Goal: Answer question/provide support: Share knowledge or assist other users

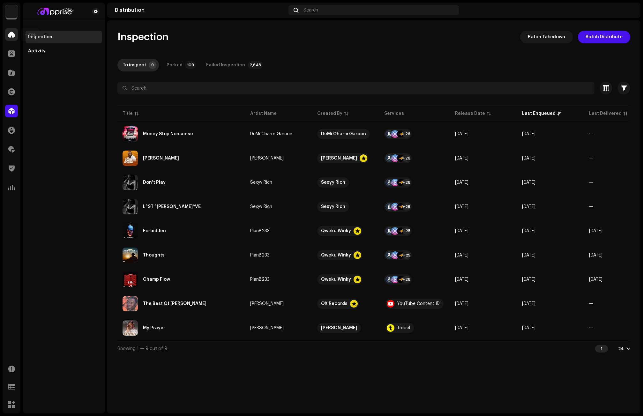
click at [8, 34] on span at bounding box center [11, 34] width 6 height 5
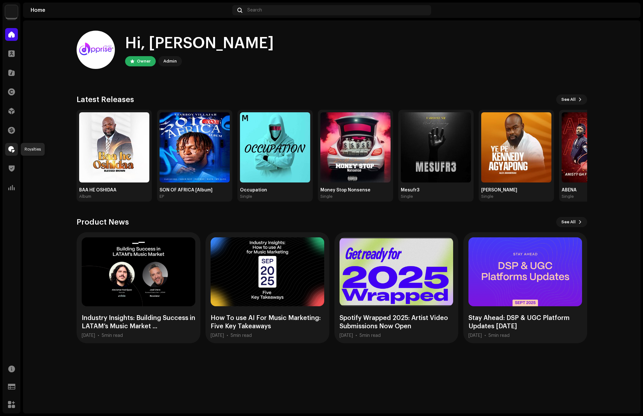
click at [8, 148] on span at bounding box center [11, 149] width 6 height 5
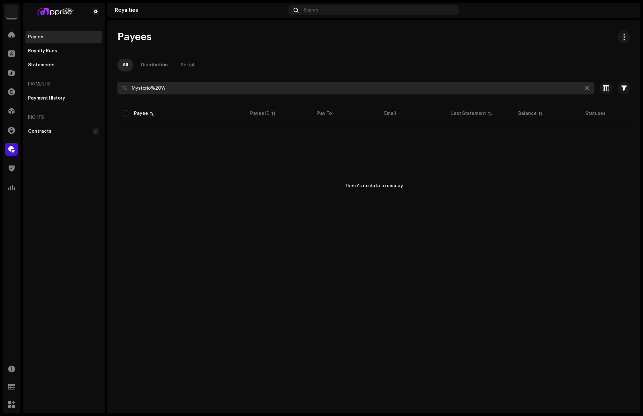
drag, startPoint x: 181, startPoint y: 86, endPoint x: 122, endPoint y: 91, distance: 58.5
click at [122, 91] on input "Mysterio%20W" at bounding box center [355, 88] width 477 height 13
paste input "gambojunior57@email.com"
drag, startPoint x: 204, startPoint y: 88, endPoint x: 105, endPoint y: 94, distance: 100.0
click at [105, 94] on div "Apprise Music & Media Home Clients Catalog Rights Distribution Finance Royaltie…" at bounding box center [321, 208] width 643 height 416
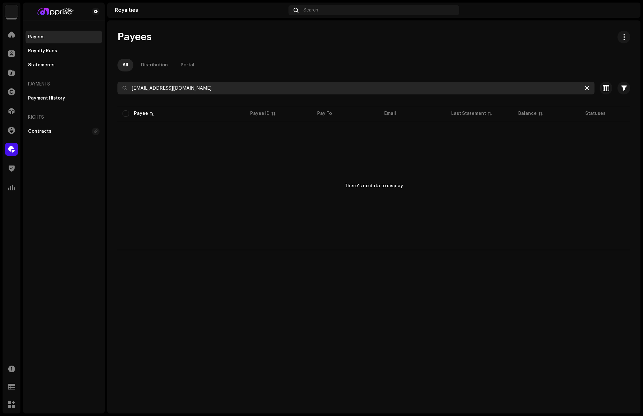
type input "gambojunior57@email.com"
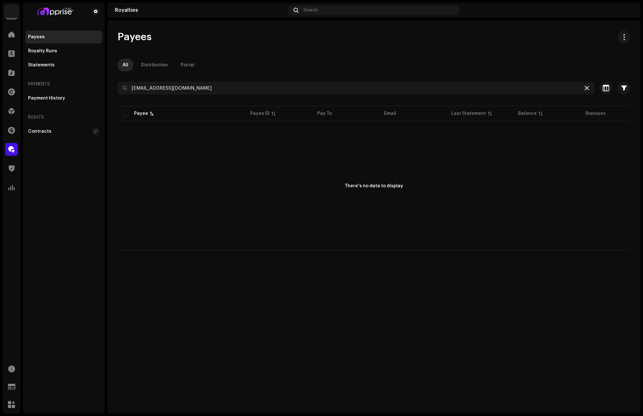
click at [584, 86] on icon at bounding box center [586, 87] width 4 height 5
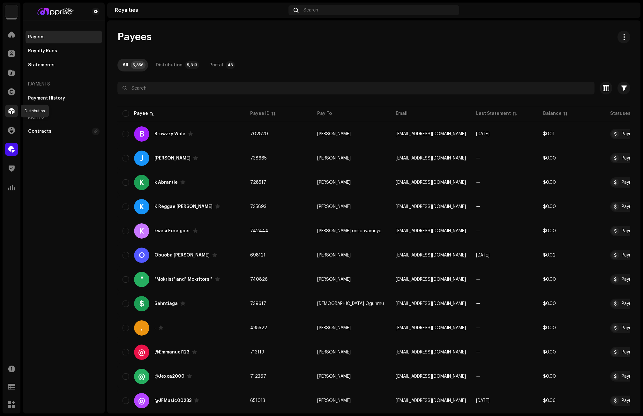
click at [9, 109] on span at bounding box center [11, 110] width 6 height 5
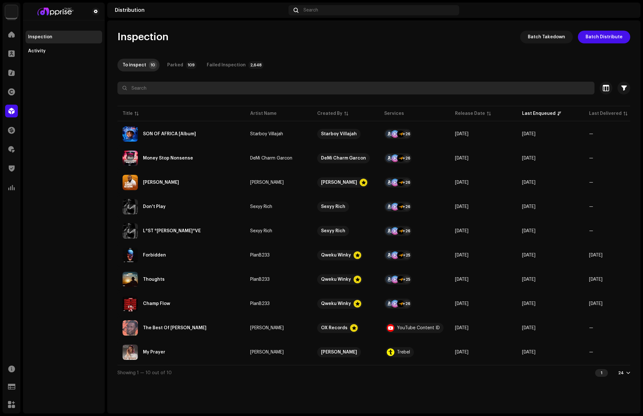
paste input "Gambo Junior"
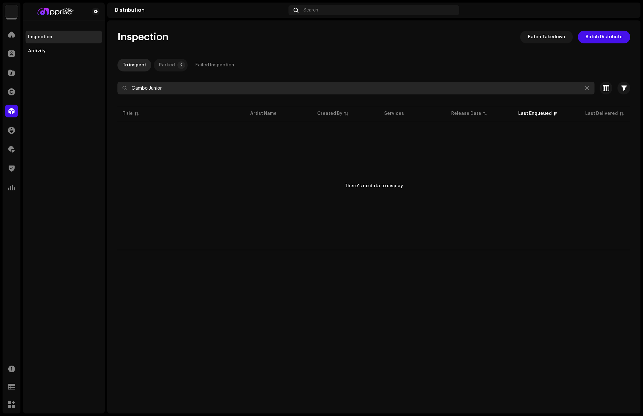
type input "Gambo Junior"
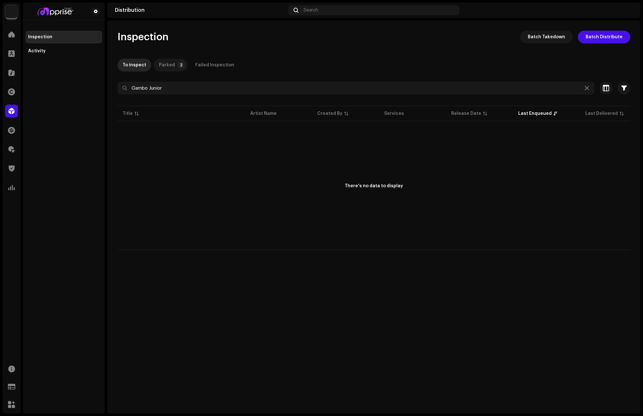
click at [174, 63] on p-tab "Parked 2" at bounding box center [171, 65] width 34 height 13
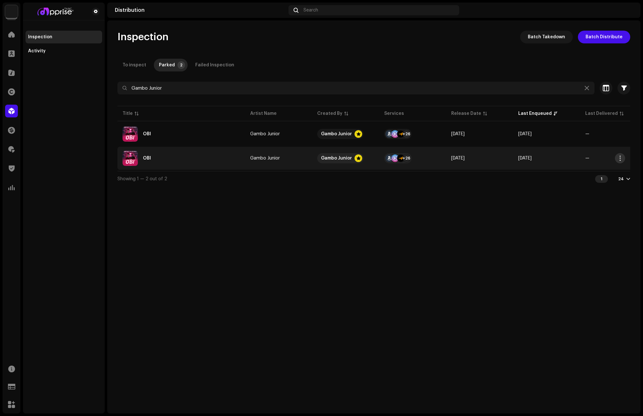
click at [620, 158] on span "button" at bounding box center [619, 158] width 5 height 5
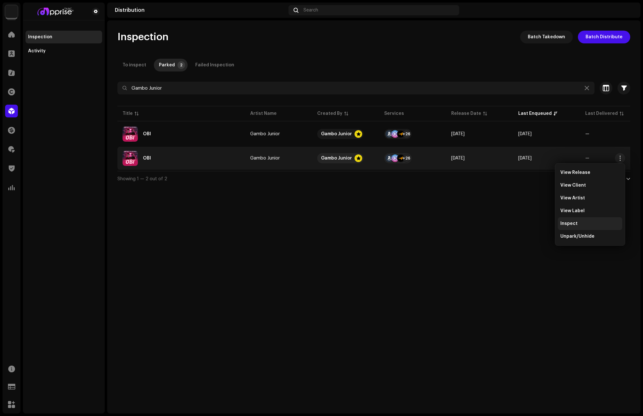
click at [568, 222] on span "Inspect" at bounding box center [568, 223] width 17 height 5
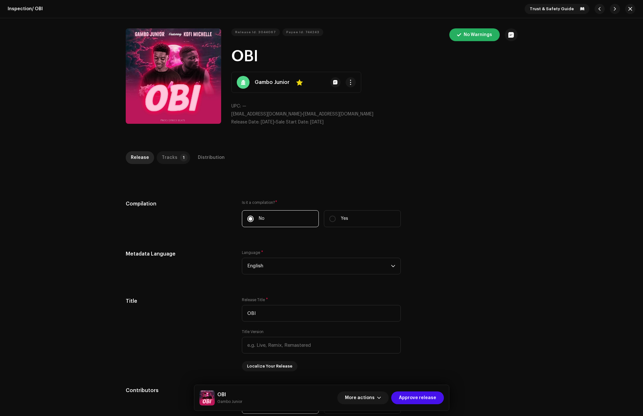
click at [180, 157] on p-badge "1" at bounding box center [184, 158] width 8 height 8
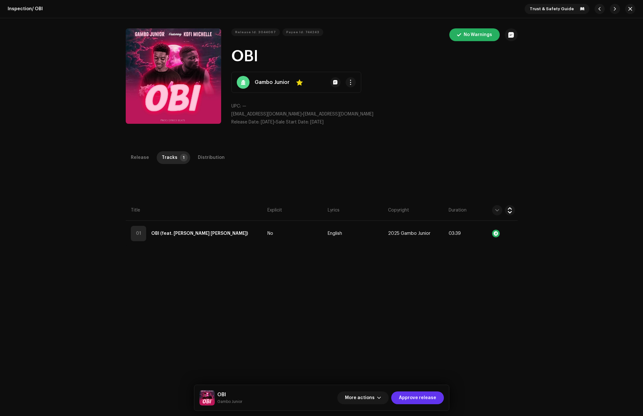
click at [421, 396] on span "Approve release" at bounding box center [417, 397] width 37 height 13
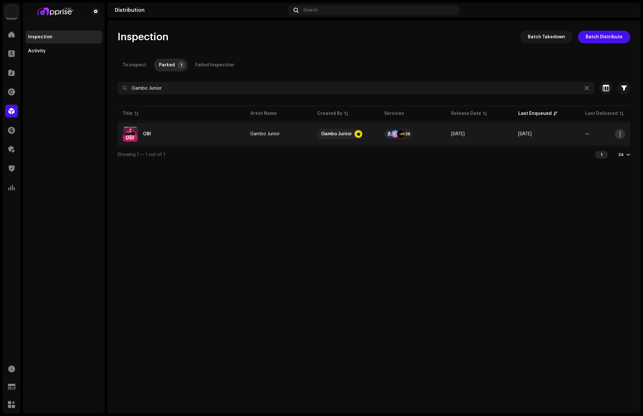
click at [618, 134] on span "button" at bounding box center [619, 133] width 5 height 5
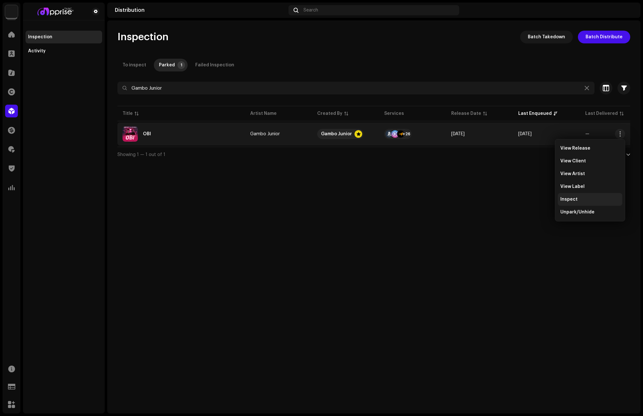
click at [573, 197] on span "Inspect" at bounding box center [568, 199] width 17 height 5
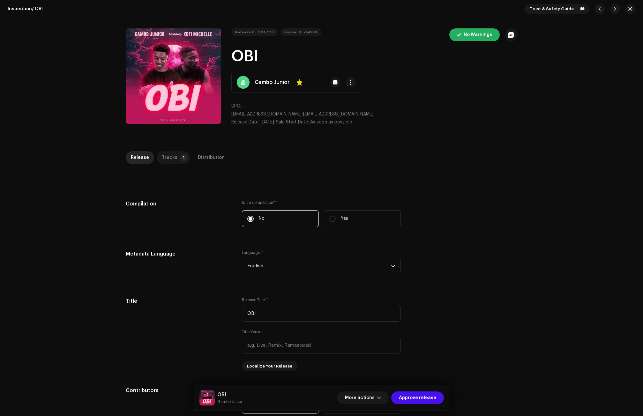
click at [171, 154] on div "Tracks" at bounding box center [170, 157] width 16 height 13
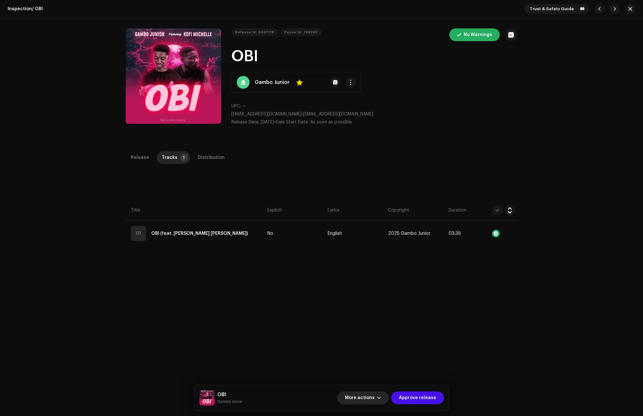
click at [381, 395] on span "button" at bounding box center [379, 397] width 4 height 5
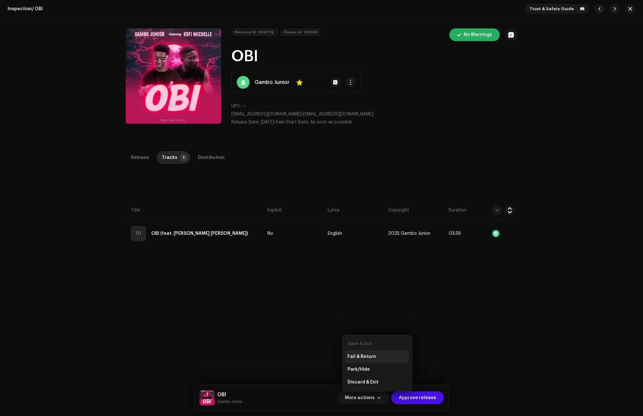
click at [369, 357] on span "Fail & Return" at bounding box center [361, 356] width 28 height 5
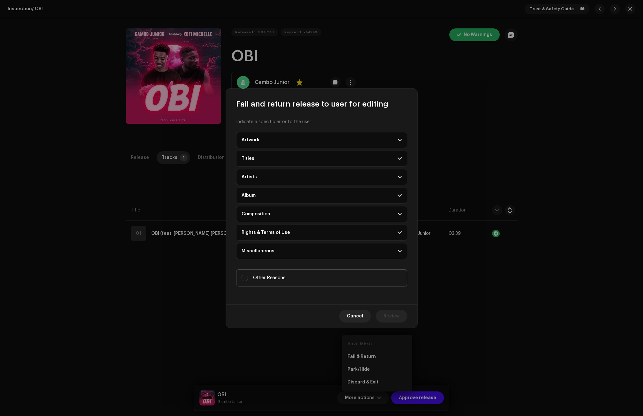
click at [243, 273] on label "Other Reasons" at bounding box center [321, 277] width 171 height 17
click at [243, 275] on input "Other Reasons" at bounding box center [244, 278] width 6 height 6
checkbox input "true"
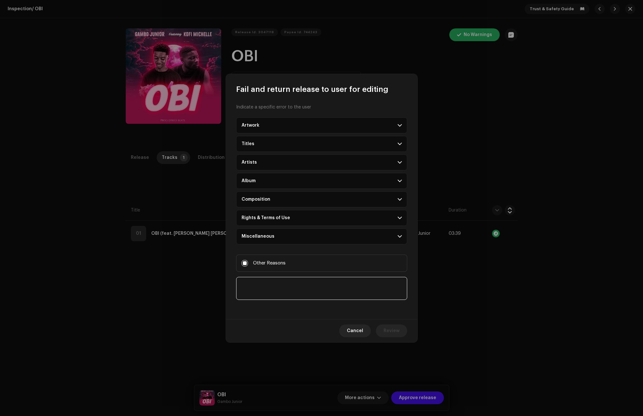
click at [267, 296] on textarea at bounding box center [321, 288] width 171 height 23
drag, startPoint x: 269, startPoint y: 279, endPoint x: 232, endPoint y: 278, distance: 37.0
click at [233, 278] on div "Indicate a specific error to the user Artwork Upscaled art / bad quality Logo /…" at bounding box center [321, 206] width 191 height 225
type textarea "Flooding"
click at [399, 329] on button "Review" at bounding box center [391, 330] width 31 height 13
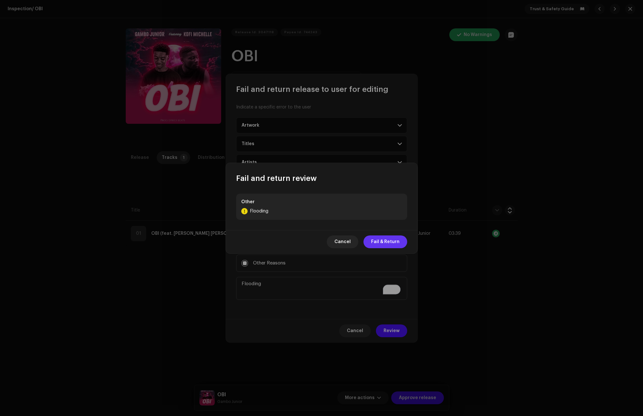
click at [389, 241] on span "Fail & Return" at bounding box center [385, 241] width 28 height 13
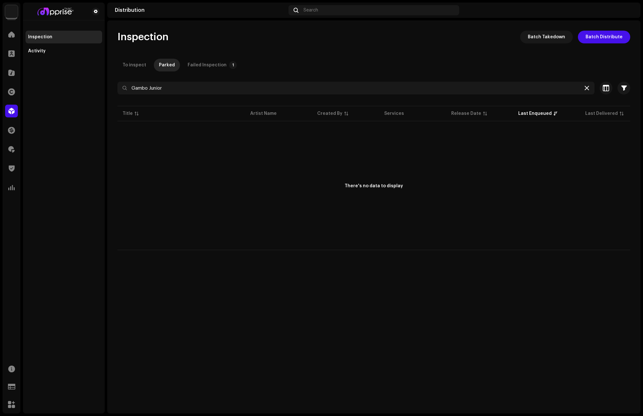
click at [584, 89] on icon at bounding box center [586, 87] width 4 height 5
click at [12, 33] on span at bounding box center [11, 34] width 6 height 5
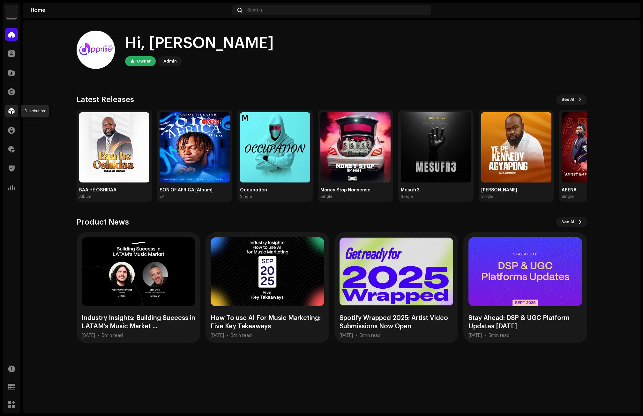
click at [12, 108] on span at bounding box center [11, 110] width 6 height 5
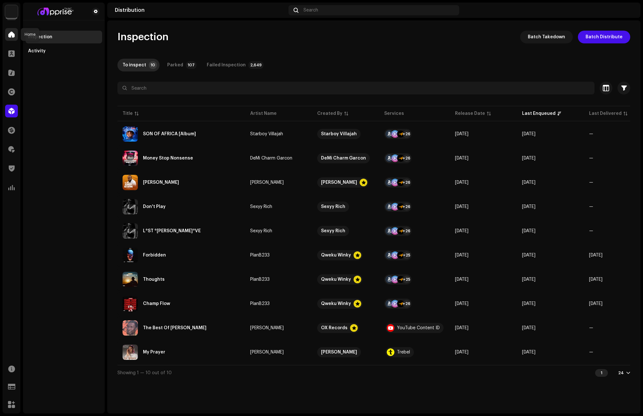
click at [12, 36] on span at bounding box center [11, 34] width 6 height 5
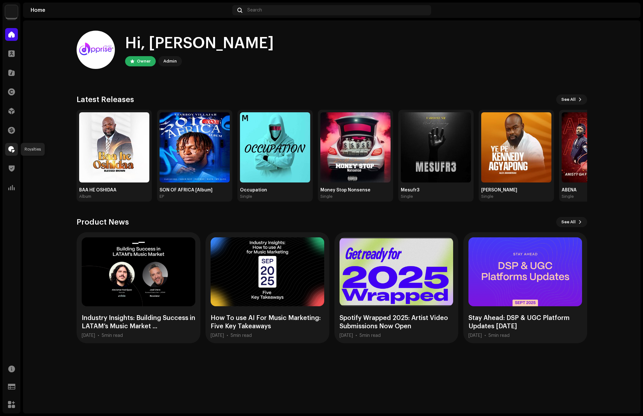
click at [12, 151] on span at bounding box center [11, 149] width 6 height 5
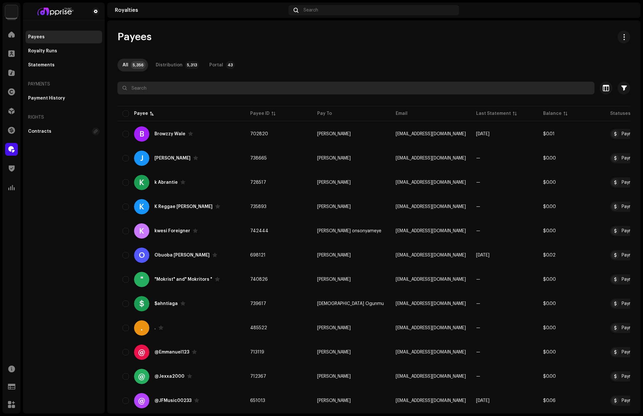
paste input "Gambo Junior"
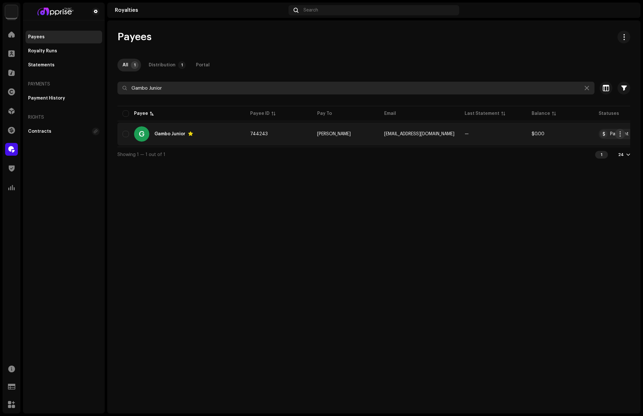
type input "Gambo Junior"
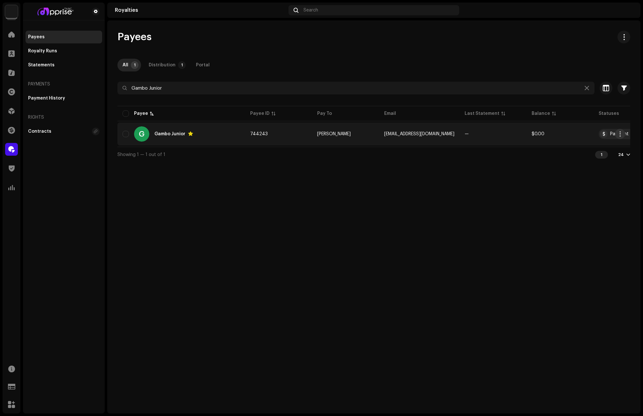
click at [621, 134] on span "button" at bounding box center [619, 133] width 5 height 5
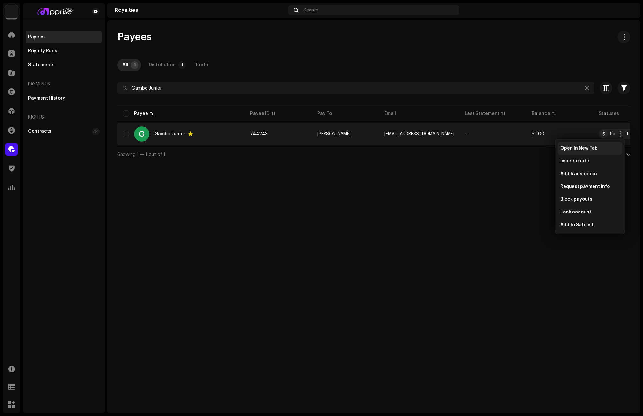
click at [568, 148] on span "Open In New Tab" at bounding box center [578, 148] width 37 height 5
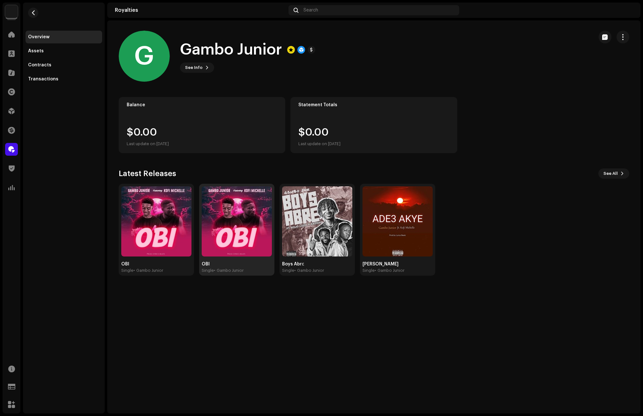
click at [228, 224] on img at bounding box center [237, 221] width 70 height 70
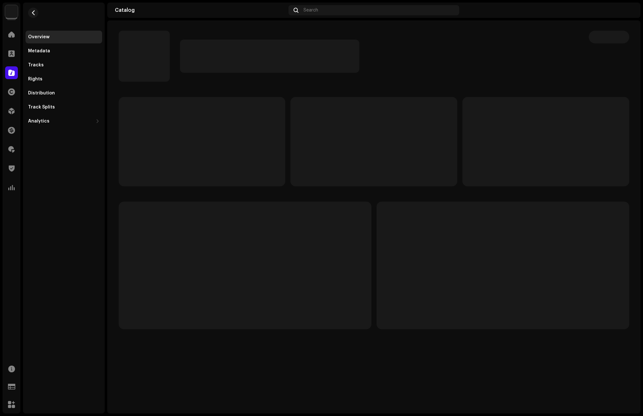
click at [233, 220] on p-skeleton at bounding box center [245, 266] width 253 height 128
click at [53, 92] on div "Distribution" at bounding box center [41, 93] width 27 height 5
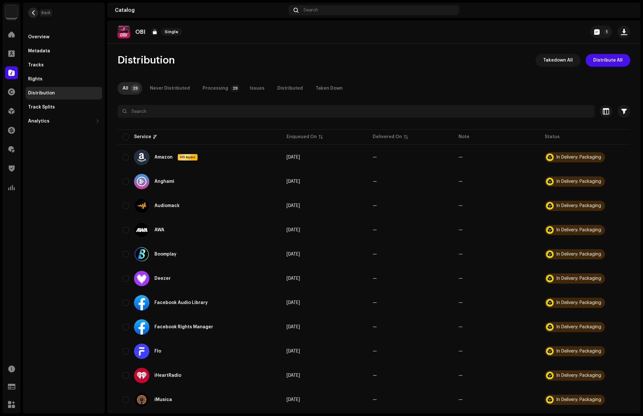
click at [35, 16] on button "button" at bounding box center [33, 13] width 10 height 10
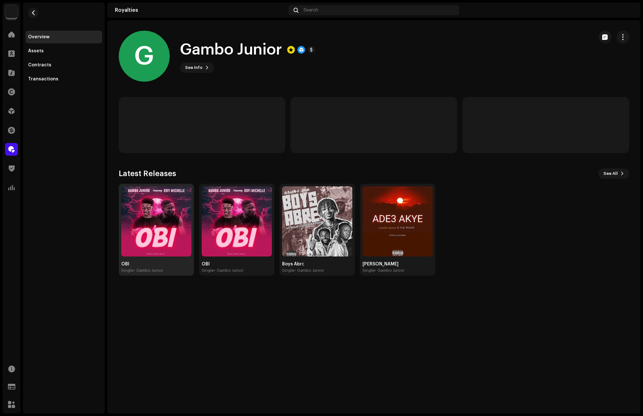
click at [152, 207] on img at bounding box center [156, 221] width 70 height 70
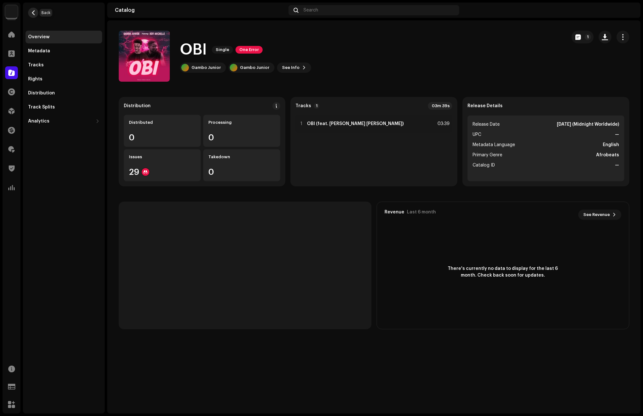
click at [34, 12] on span "button" at bounding box center [33, 12] width 5 height 5
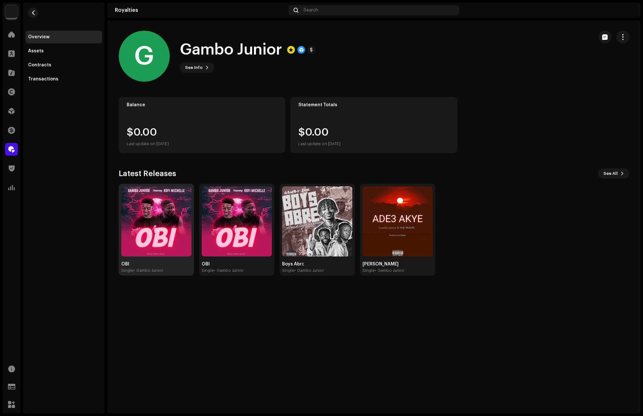
click at [174, 204] on img at bounding box center [156, 221] width 70 height 70
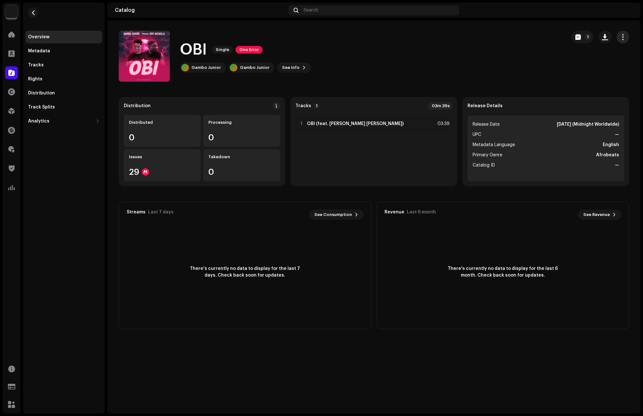
click at [622, 41] on button "button" at bounding box center [622, 37] width 13 height 13
drag, startPoint x: 209, startPoint y: 49, endPoint x: 178, endPoint y: 49, distance: 30.6
click at [178, 49] on div "OBI Single One Error Gambo Junior Gambo Junior See Info 1" at bounding box center [340, 56] width 442 height 51
copy h1 "OBI"
click at [34, 14] on span "button" at bounding box center [33, 12] width 5 height 5
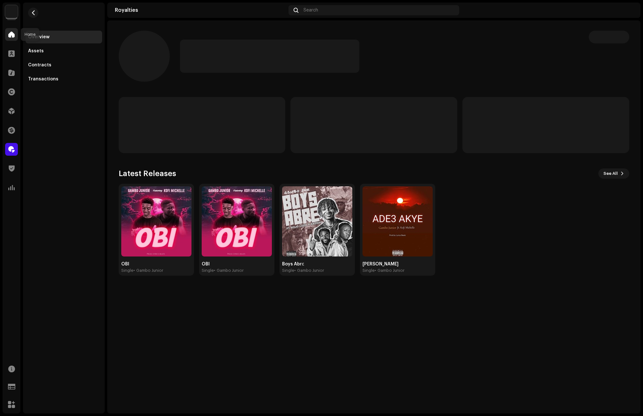
click at [15, 36] on div at bounding box center [11, 34] width 13 height 13
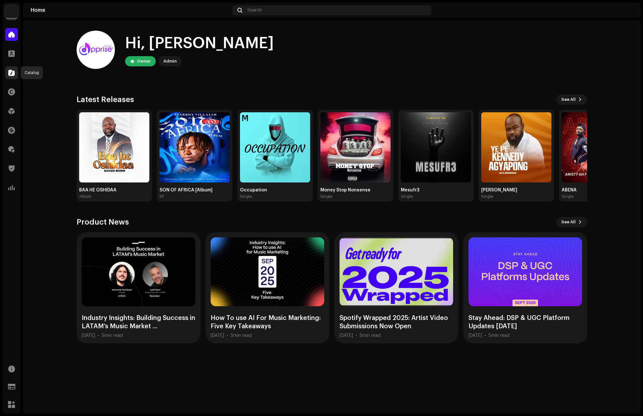
click at [9, 73] on span at bounding box center [11, 72] width 6 height 5
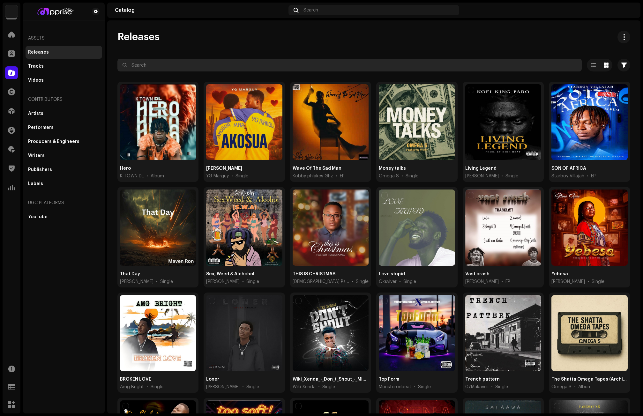
paste input "OBI"
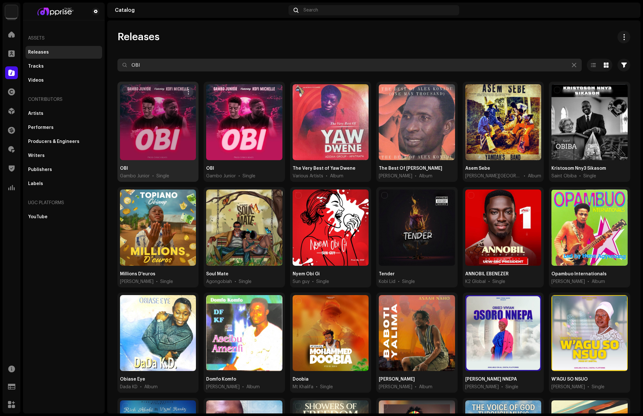
type input "OBI"
click at [126, 89] on input "checkbox" at bounding box center [125, 90] width 6 height 6
checkbox input "true"
click at [189, 92] on span "button" at bounding box center [188, 91] width 5 height 5
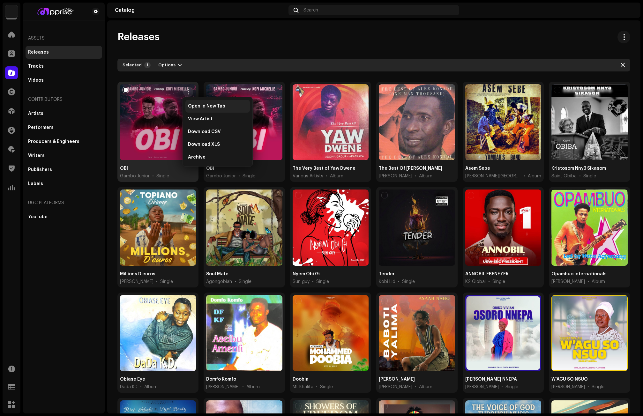
click at [196, 106] on span "Open In New Tab" at bounding box center [206, 106] width 37 height 5
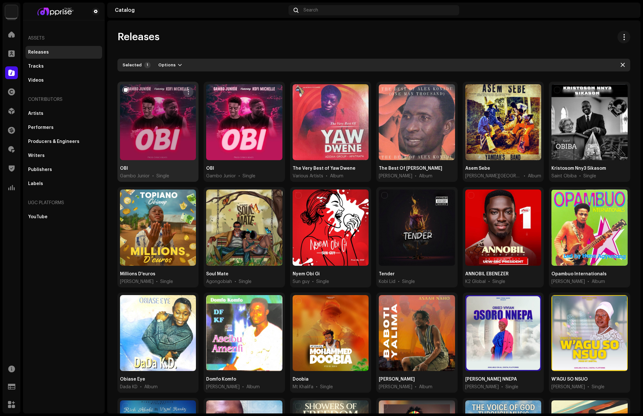
click at [186, 90] on span "button" at bounding box center [188, 91] width 5 height 5
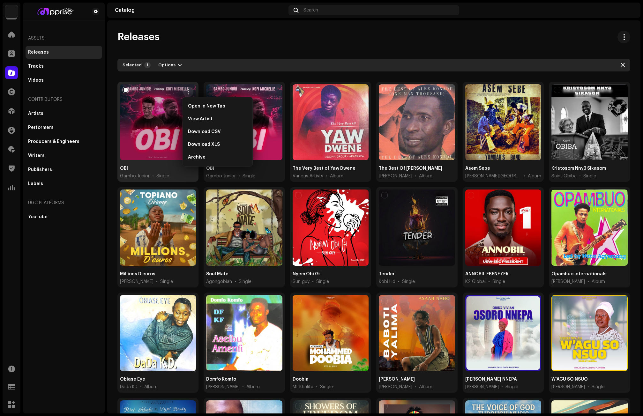
click at [208, 39] on div "Releases" at bounding box center [373, 37] width 513 height 13
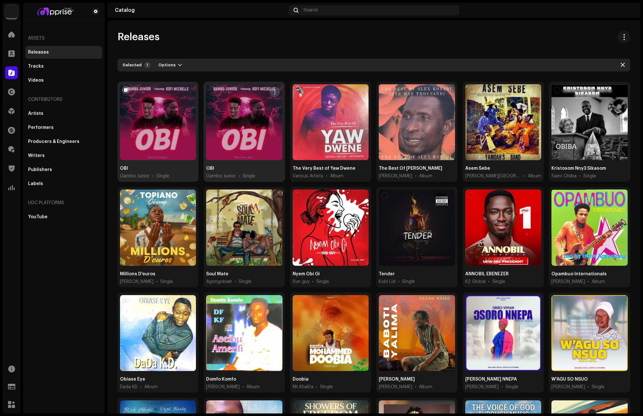
click at [272, 89] on span "button" at bounding box center [274, 91] width 5 height 5
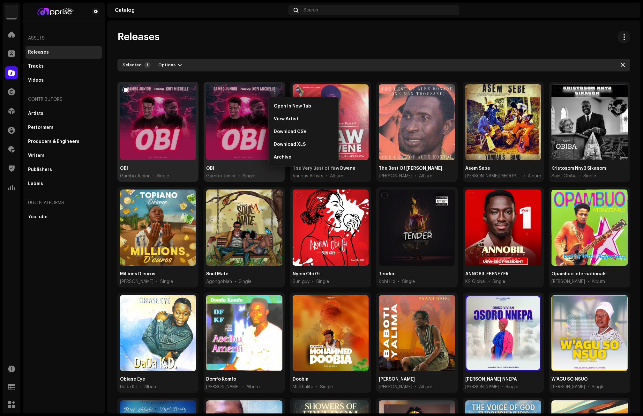
click at [219, 39] on div "Releases" at bounding box center [373, 37] width 513 height 13
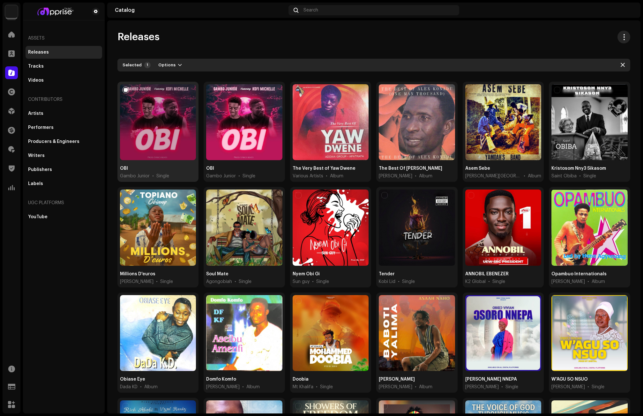
click at [621, 35] on span at bounding box center [624, 36] width 6 height 5
click at [459, 39] on div "Releases" at bounding box center [373, 37] width 513 height 13
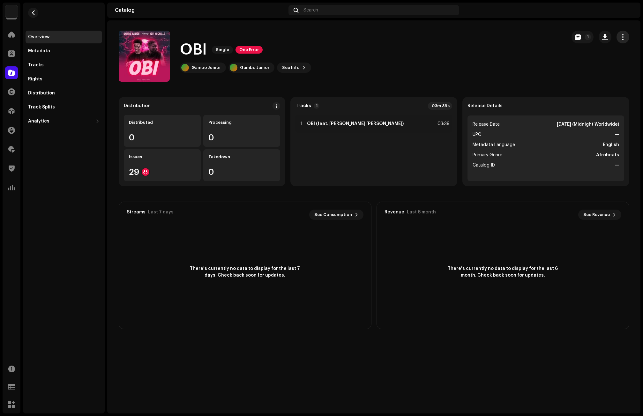
click at [625, 38] on span "button" at bounding box center [622, 36] width 6 height 5
drag, startPoint x: 501, startPoint y: 69, endPoint x: 476, endPoint y: 72, distance: 25.6
click at [501, 70] on div "OBI Single One Error Gambo Junior Gambo Junior See Info 1" at bounding box center [340, 56] width 442 height 51
click at [32, 11] on span "button" at bounding box center [33, 12] width 5 height 5
click at [204, 66] on div "Gambo Junior" at bounding box center [205, 67] width 29 height 5
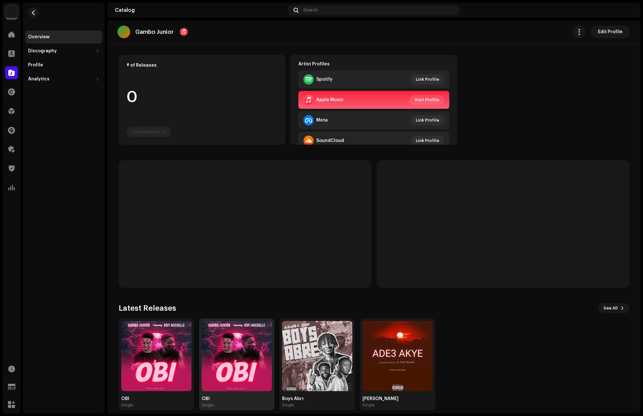
scroll to position [49, 0]
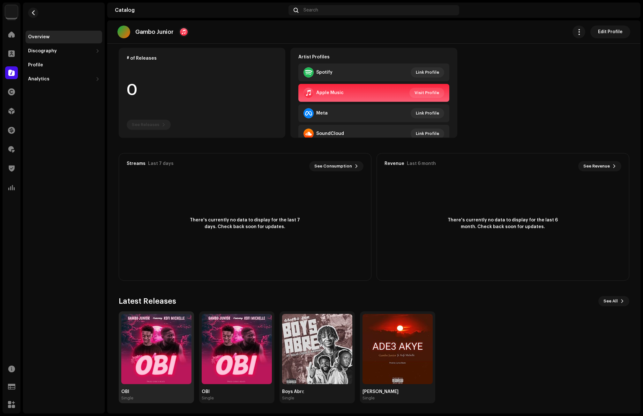
click at [152, 327] on img at bounding box center [156, 349] width 70 height 70
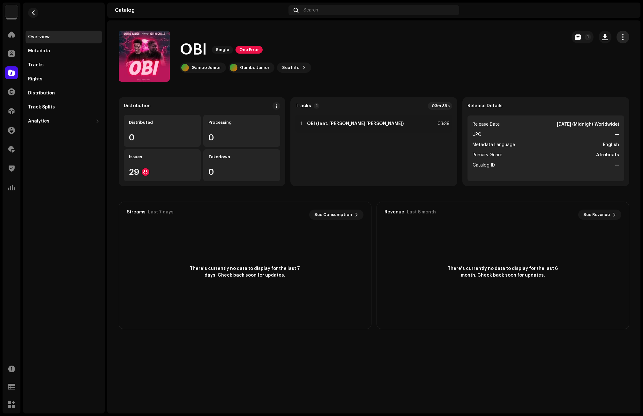
click at [623, 38] on span "button" at bounding box center [622, 36] width 6 height 5
click at [454, 67] on div "OBI Single One Error Gambo Junior Gambo Junior See Info 1" at bounding box center [340, 56] width 442 height 51
click at [32, 8] on button "button" at bounding box center [33, 13] width 10 height 10
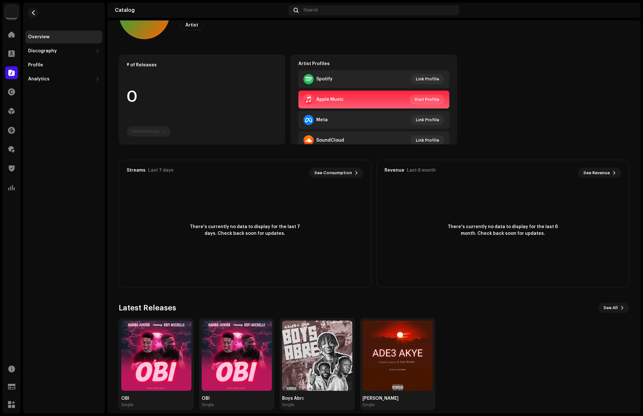
scroll to position [49, 0]
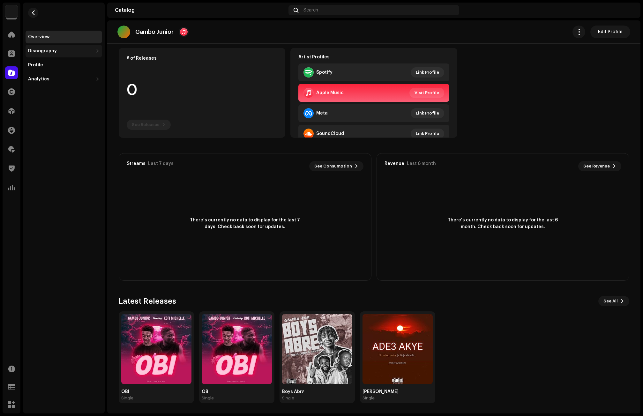
click at [41, 46] on div "Discography" at bounding box center [64, 51] width 77 height 13
click at [44, 51] on div "Discography" at bounding box center [42, 50] width 29 height 5
click at [45, 69] on div "Profile" at bounding box center [64, 65] width 77 height 13
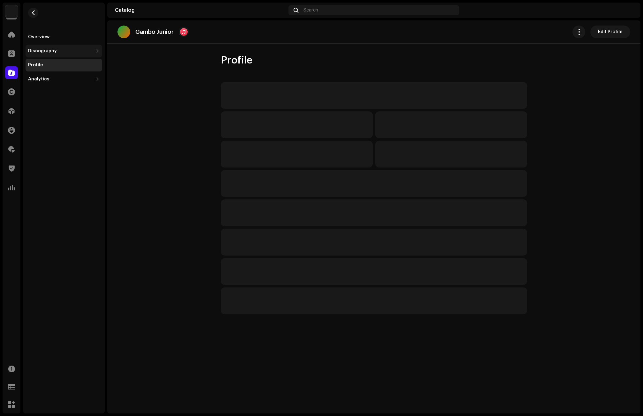
click at [47, 54] on div "Discography" at bounding box center [64, 51] width 77 height 13
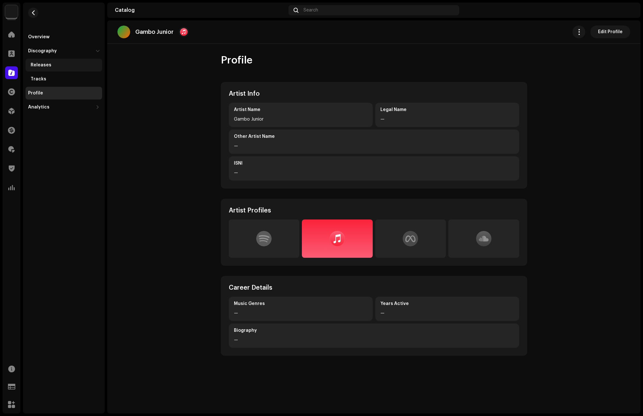
click at [46, 60] on div "Releases" at bounding box center [64, 65] width 77 height 13
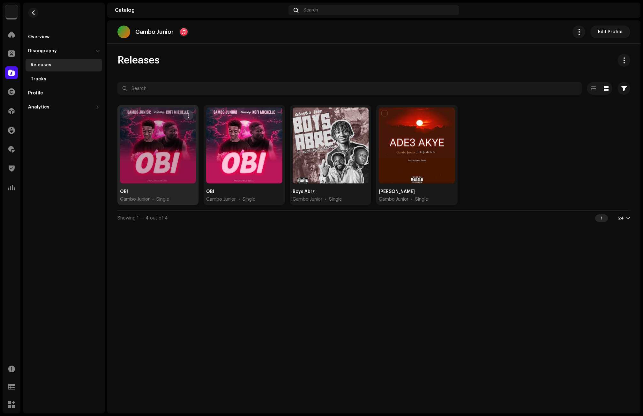
click at [126, 113] on input "checkbox" at bounding box center [125, 113] width 6 height 6
checkbox input "true"
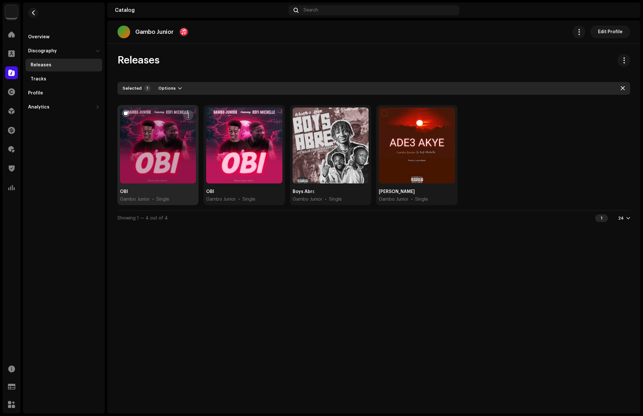
click at [190, 116] on span "button" at bounding box center [188, 115] width 5 height 5
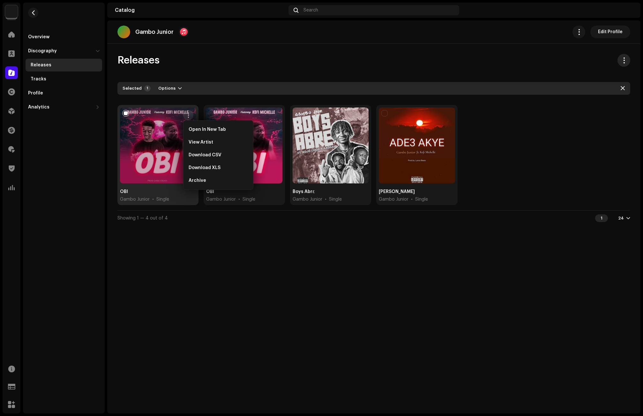
click at [622, 59] on span at bounding box center [624, 60] width 6 height 5
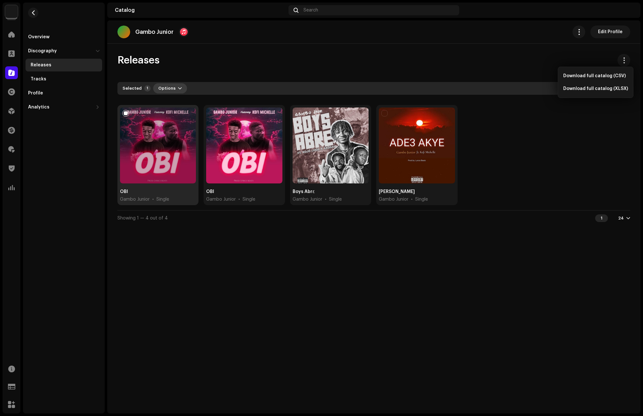
click at [173, 90] on button "Options" at bounding box center [170, 88] width 34 height 10
click at [249, 67] on div "Releases Selected 1 Options Filters Distribution status Never Distributed Proce…" at bounding box center [373, 140] width 533 height 172
click at [178, 88] on span "button" at bounding box center [180, 88] width 4 height 5
click at [175, 101] on div "Archive" at bounding box center [186, 102] width 59 height 5
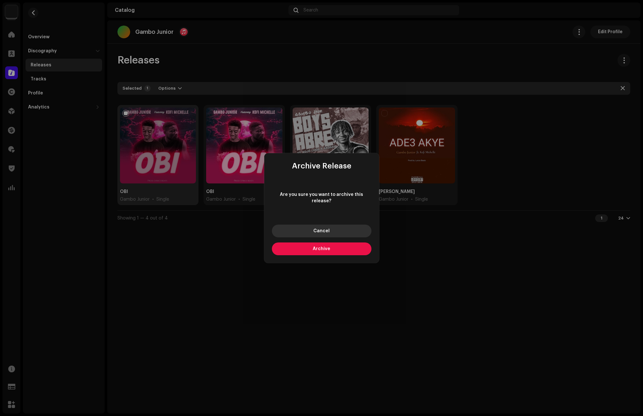
click at [318, 229] on span "Cancel" at bounding box center [321, 231] width 16 height 4
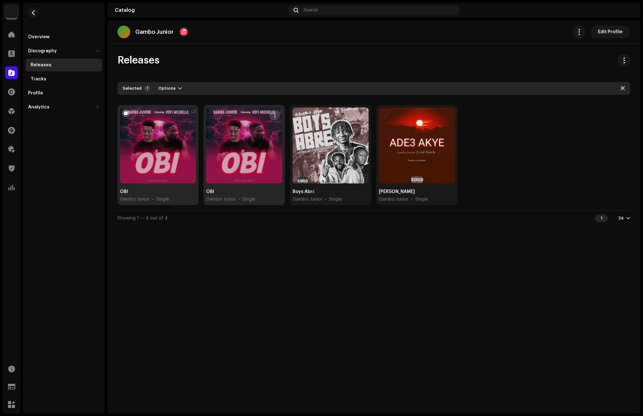
click at [273, 116] on span "button" at bounding box center [274, 115] width 5 height 5
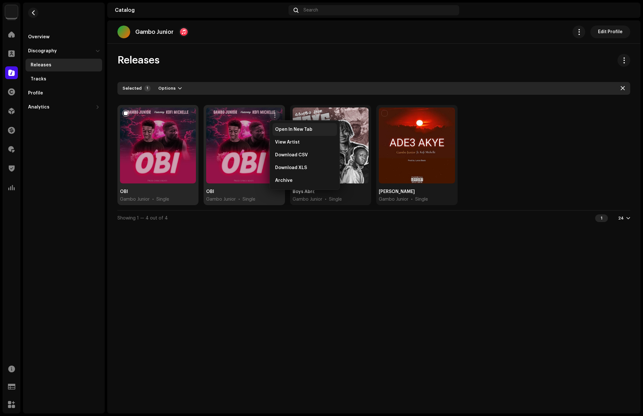
click at [285, 127] on div "Open In New Tab" at bounding box center [304, 129] width 64 height 13
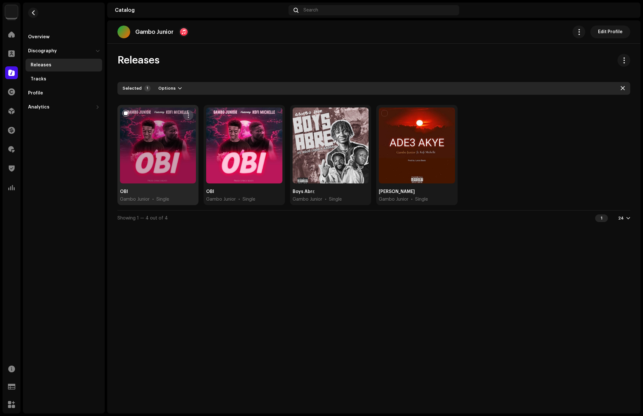
click at [189, 113] on span "button" at bounding box center [188, 115] width 5 height 5
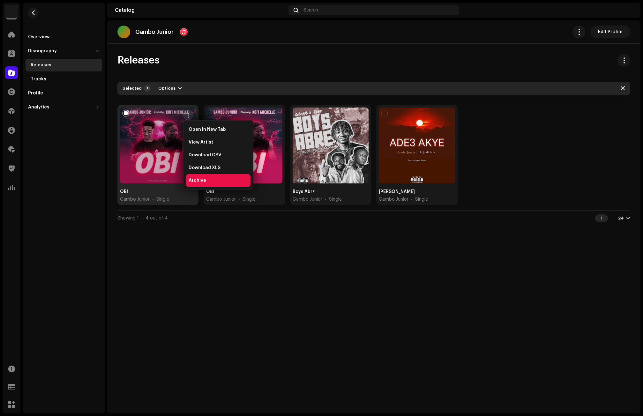
click at [196, 179] on span "Archive" at bounding box center [198, 180] width 18 height 5
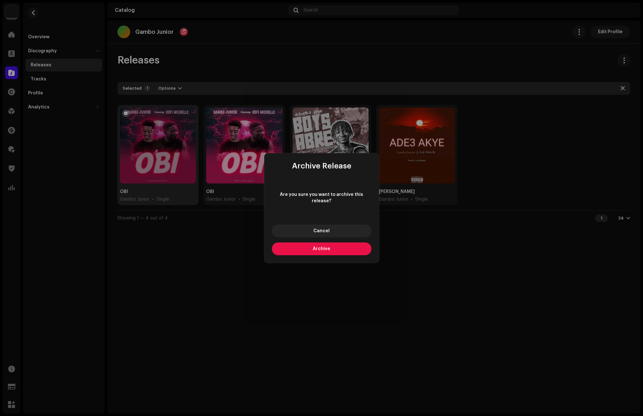
click at [326, 242] on button "Archive" at bounding box center [322, 248] width 100 height 13
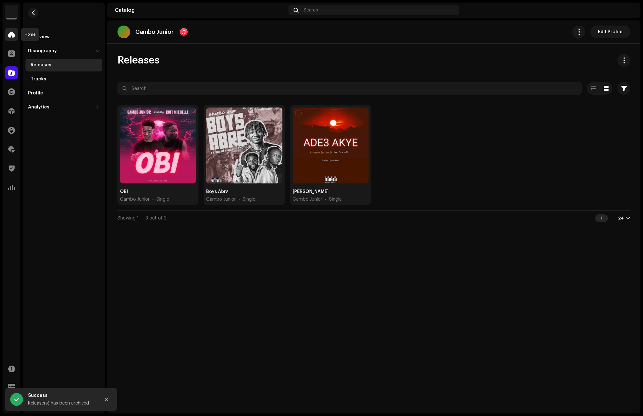
click at [10, 33] on span at bounding box center [11, 34] width 6 height 5
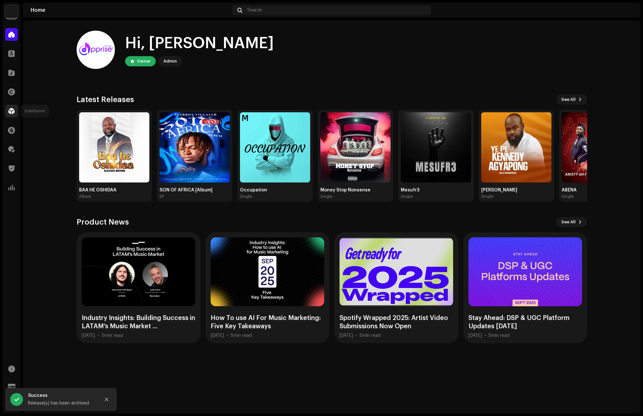
click at [15, 113] on div at bounding box center [11, 111] width 13 height 13
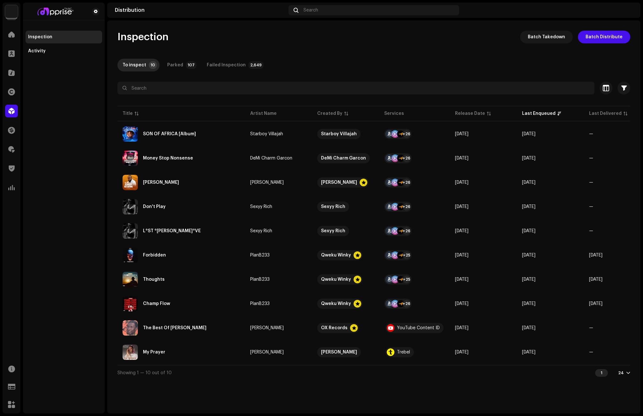
click at [458, 58] on div "Inspection Batch Takedown Batch Distribute To inspect 10 Parked 107 Failed Insp…" at bounding box center [373, 206] width 533 height 350
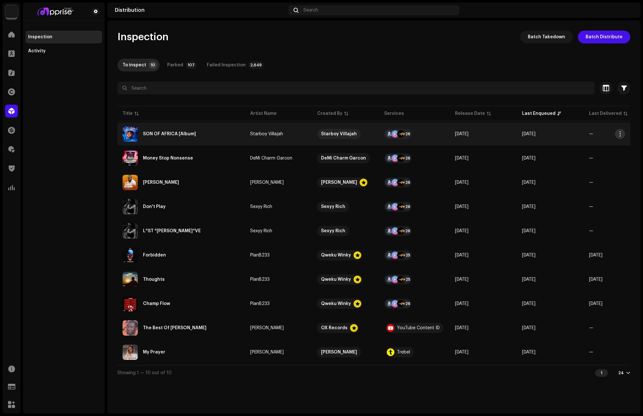
click at [624, 130] on button "button" at bounding box center [620, 134] width 10 height 10
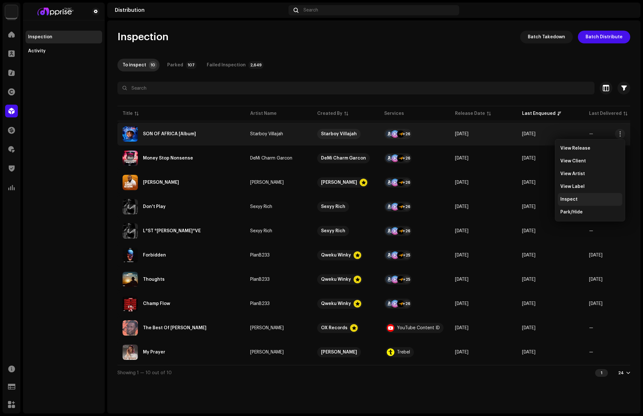
click at [567, 200] on span "Inspect" at bounding box center [568, 199] width 17 height 5
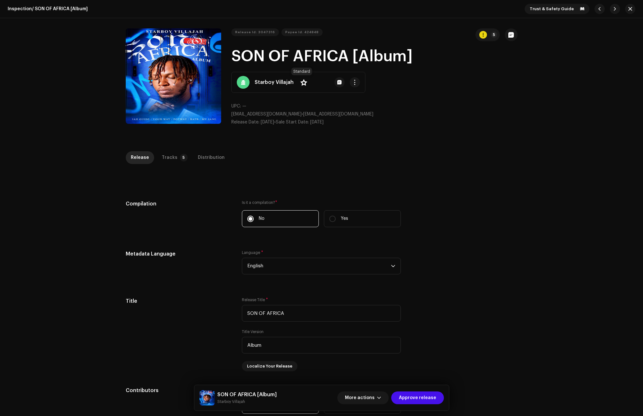
click at [301, 83] on span at bounding box center [303, 82] width 7 height 5
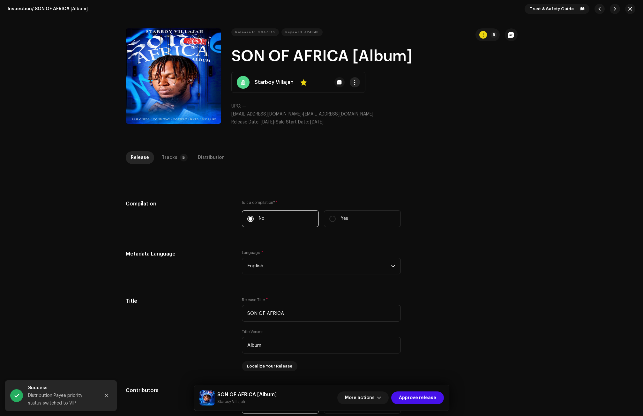
click at [353, 80] on span "button" at bounding box center [354, 82] width 5 height 5
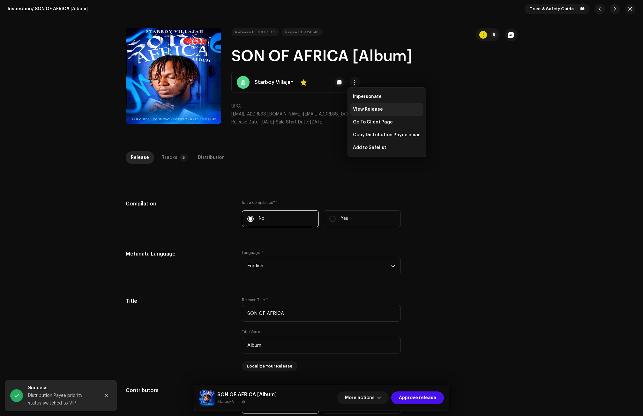
click at [362, 107] on div "View Release" at bounding box center [386, 109] width 73 height 13
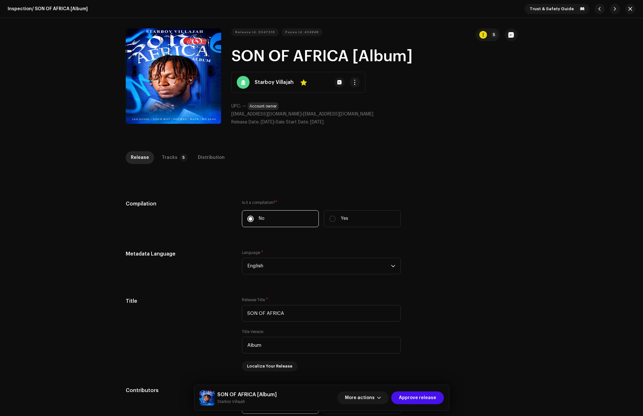
drag, startPoint x: 295, startPoint y: 114, endPoint x: 234, endPoint y: 115, distance: 61.2
click at [231, 115] on span "[EMAIL_ADDRESS][DOMAIN_NAME]" at bounding box center [266, 114] width 70 height 4
copy span "[EMAIL_ADDRESS][DOMAIN_NAME]"
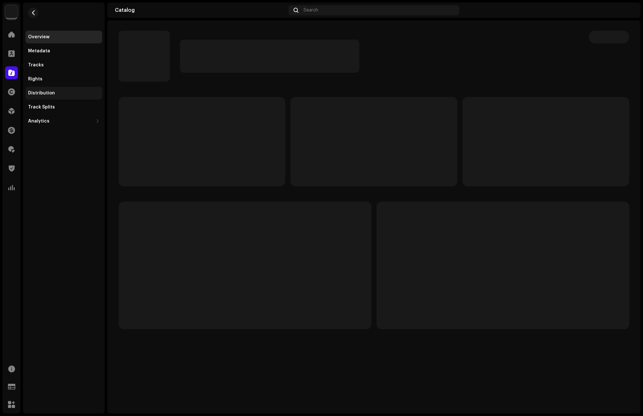
click at [44, 87] on div "Distribution" at bounding box center [64, 93] width 77 height 13
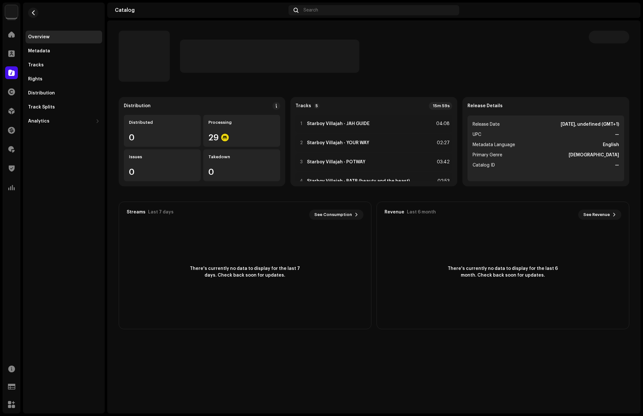
click at [451, 52] on div at bounding box center [379, 56] width 398 height 33
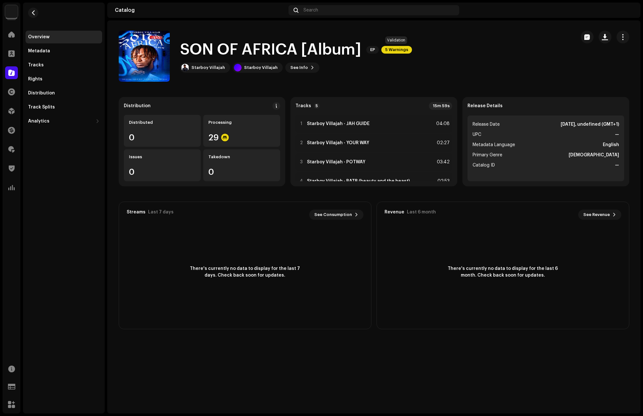
click at [397, 48] on span "5 Warnings" at bounding box center [396, 50] width 31 height 8
click at [464, 66] on div "Warnings Please review these warnings to see if you need to fix anything and/or…" at bounding box center [321, 208] width 643 height 416
click at [203, 67] on div "Starboy Villajah" at bounding box center [207, 67] width 33 height 5
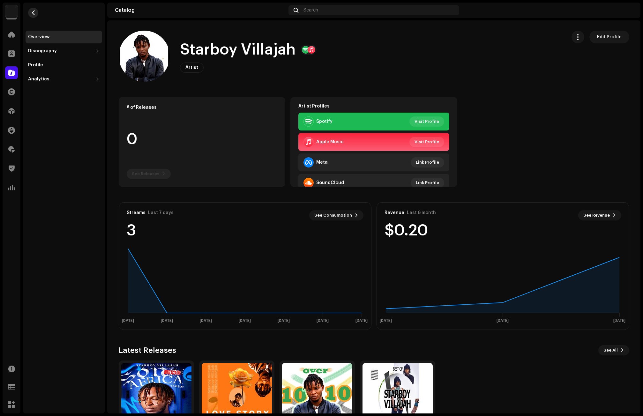
click at [32, 15] on span "button" at bounding box center [33, 12] width 5 height 5
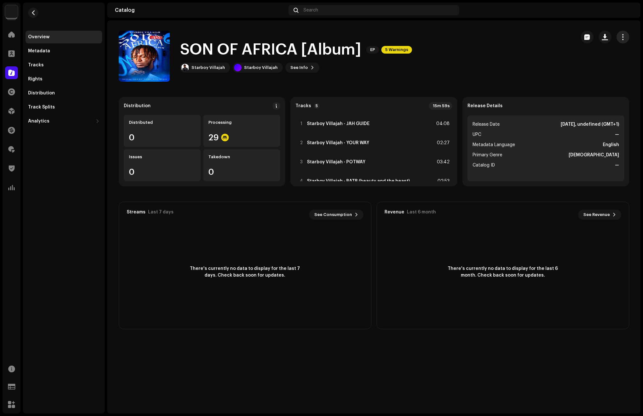
click at [622, 34] on span "button" at bounding box center [622, 36] width 6 height 5
click at [559, 67] on div "Copy Id Edit Distribute" at bounding box center [594, 65] width 70 height 44
click at [570, 64] on span "Edit" at bounding box center [568, 65] width 9 height 5
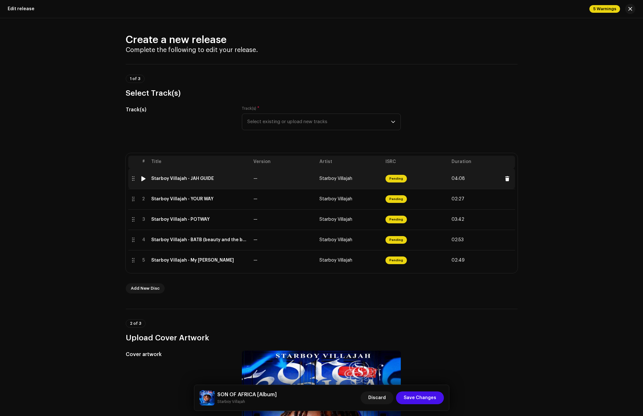
click at [193, 174] on td "Starboy Villajah - JAH GUIDE" at bounding box center [200, 178] width 102 height 20
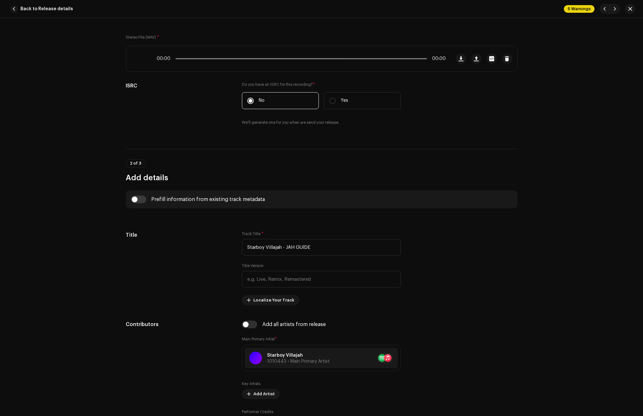
scroll to position [128, 0]
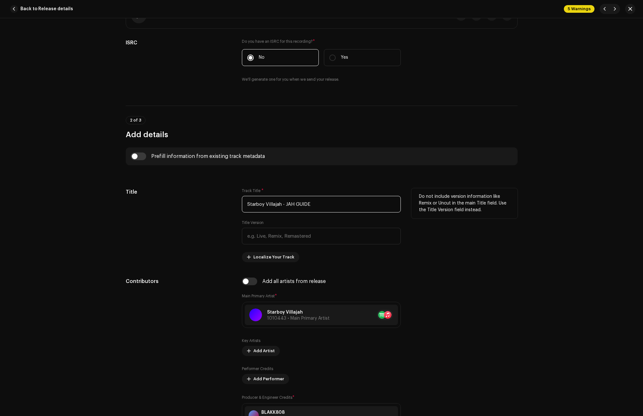
drag, startPoint x: 285, startPoint y: 203, endPoint x: 230, endPoint y: 203, distance: 54.2
click at [230, 203] on div "Title Track Title * Starboy Villajah - JAH GUIDE Title Version Localize Your Tr…" at bounding box center [322, 225] width 392 height 74
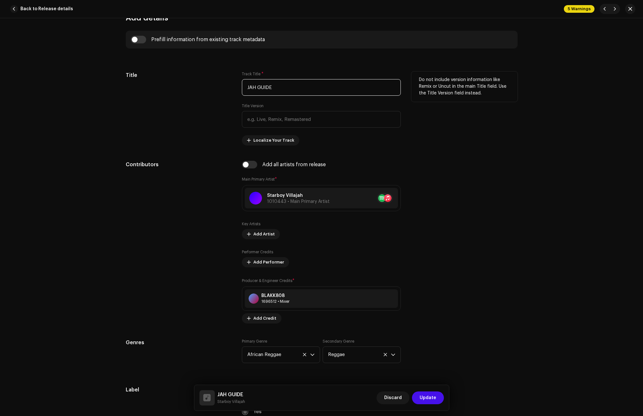
scroll to position [223, 0]
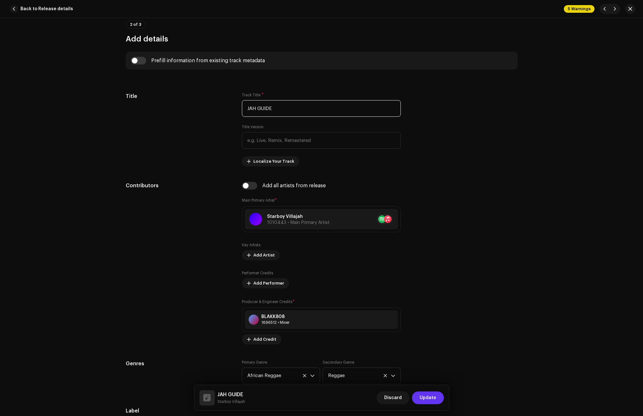
type input "JAH GUIDE"
click at [435, 396] on span "Update" at bounding box center [427, 397] width 17 height 13
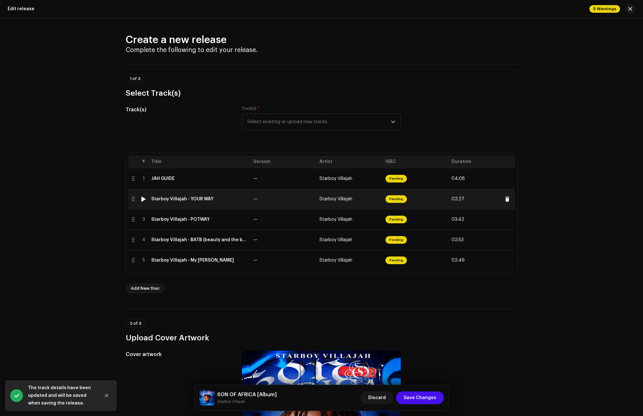
click at [187, 200] on div "Starboy Villajah - YOUR WAY" at bounding box center [182, 198] width 62 height 5
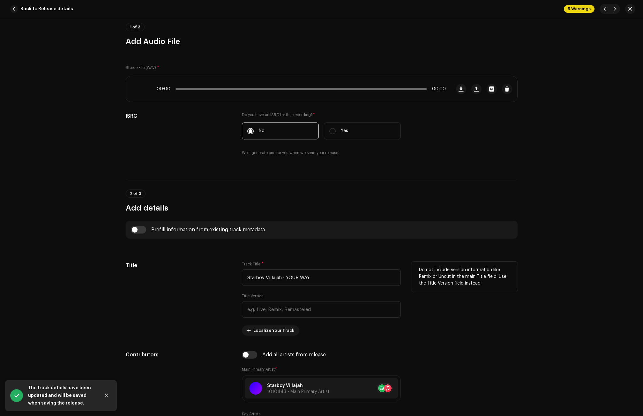
scroll to position [64, 0]
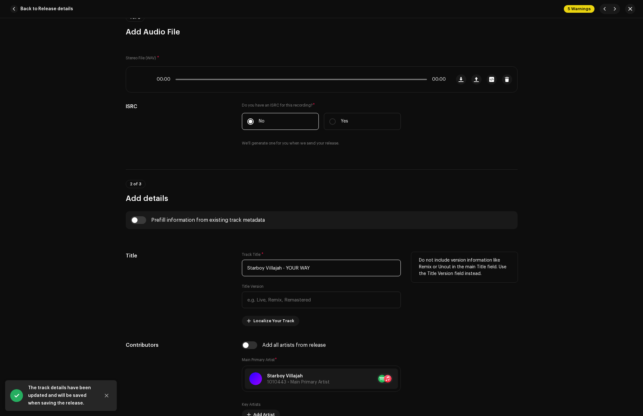
drag, startPoint x: 285, startPoint y: 267, endPoint x: 217, endPoint y: 270, distance: 68.3
click at [217, 270] on div "Title Track Title * Starboy Villajah - YOUR WAY Title Version Localize Your Tra…" at bounding box center [322, 289] width 392 height 74
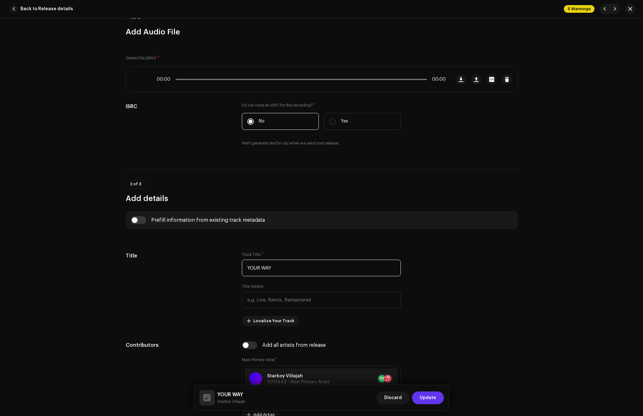
type input "YOUR WAY"
click at [433, 396] on span "Update" at bounding box center [427, 397] width 17 height 13
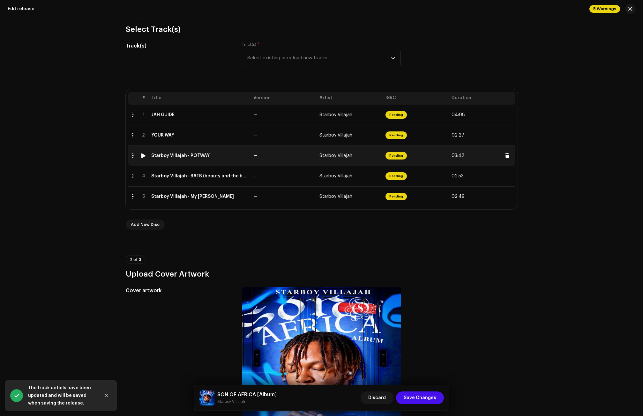
click at [176, 156] on div "Starboy Villajah - POTWAY" at bounding box center [180, 155] width 58 height 5
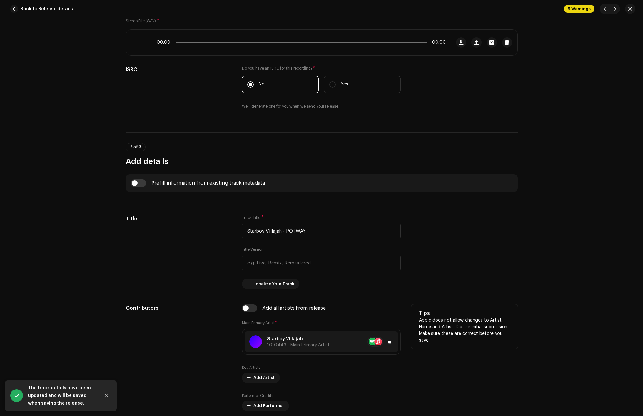
scroll to position [128, 0]
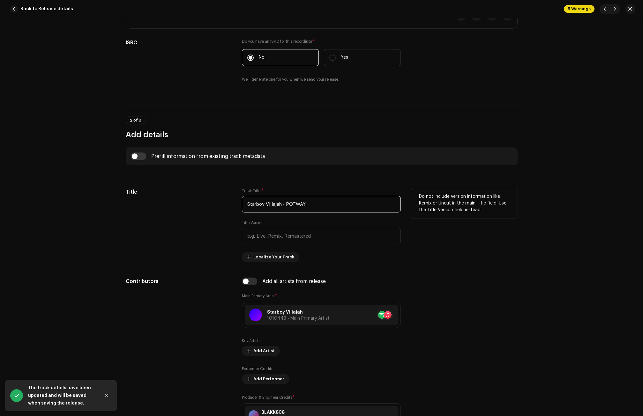
drag, startPoint x: 285, startPoint y: 205, endPoint x: 196, endPoint y: 204, distance: 89.0
click at [196, 204] on div "Title Track Title * Starboy Villajah - POTWAY Title Version Localize Your Track…" at bounding box center [322, 225] width 392 height 74
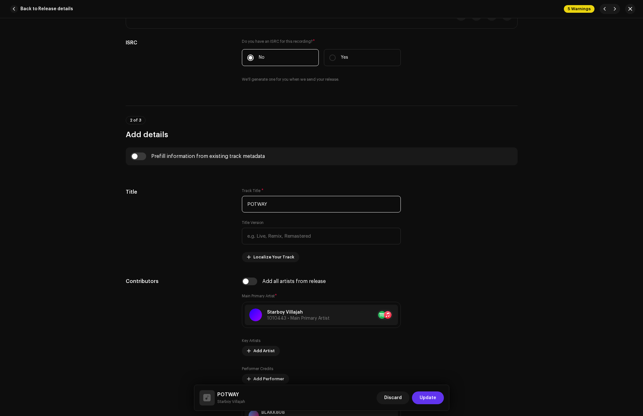
type input "POTWAY"
click at [430, 397] on span "Update" at bounding box center [427, 397] width 17 height 13
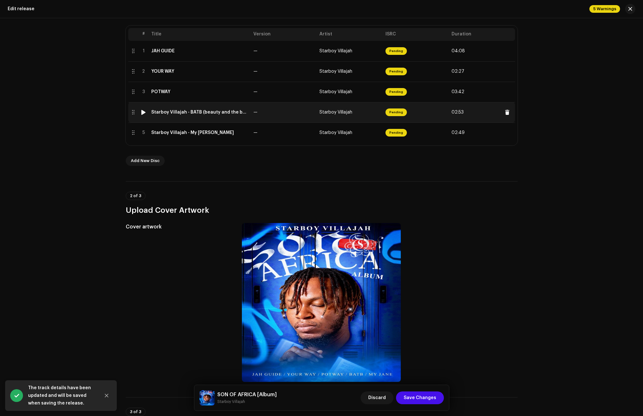
click at [231, 114] on div "Starboy Villajah - BATB (beauty and the beast)" at bounding box center [199, 112] width 97 height 5
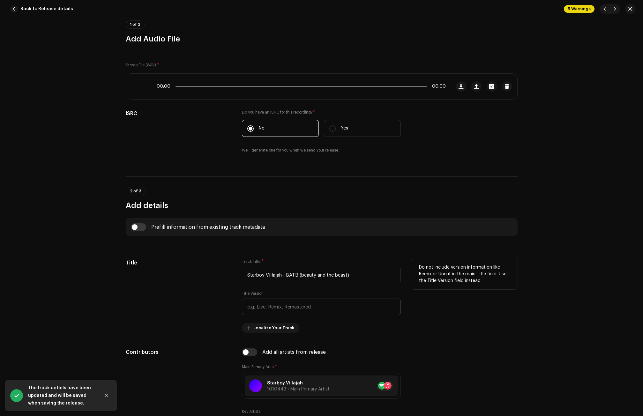
scroll to position [64, 0]
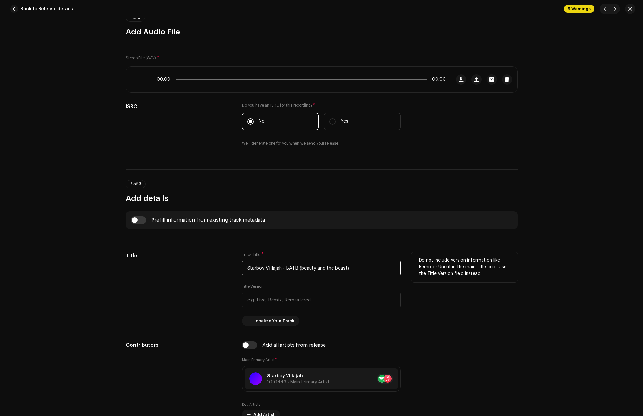
click at [284, 267] on input "Starboy Villajah - BATB (beauty and the beast)" at bounding box center [321, 268] width 159 height 17
drag, startPoint x: 285, startPoint y: 267, endPoint x: 190, endPoint y: 268, distance: 94.7
click at [191, 268] on div "Title Track Title * Starboy Villajah - BATB (beauty and the beast) Title Versio…" at bounding box center [322, 289] width 392 height 74
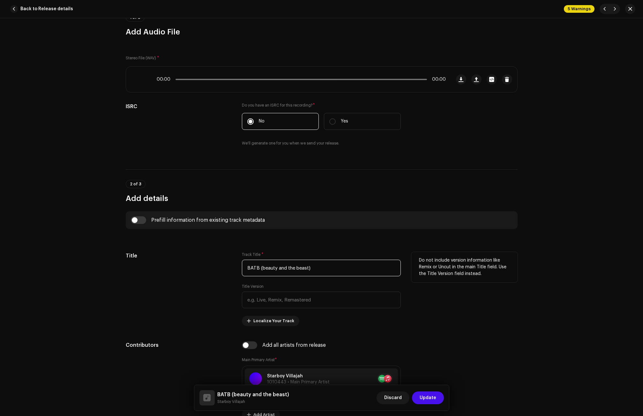
drag, startPoint x: 314, startPoint y: 265, endPoint x: 258, endPoint y: 267, distance: 55.5
click at [258, 267] on input "BATB (beauty and the beast)" at bounding box center [321, 268] width 159 height 17
type input "BATB"
paste input "(beauty and the beast)"
drag, startPoint x: 251, startPoint y: 299, endPoint x: 244, endPoint y: 299, distance: 7.4
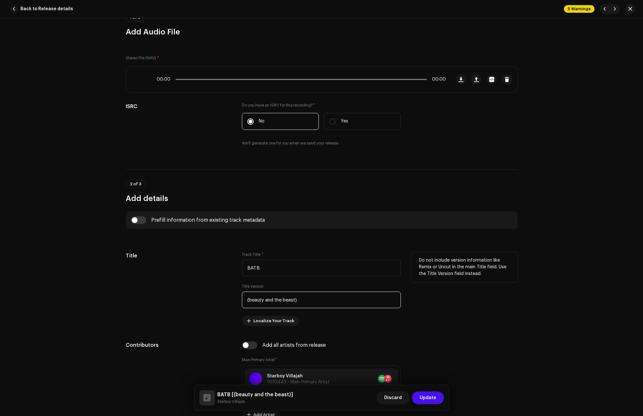
click at [244, 299] on input "(beauty and the beast)" at bounding box center [321, 300] width 159 height 17
click at [303, 300] on input "Beauty and the beast)" at bounding box center [321, 300] width 159 height 17
type input "Beauty and the beast"
click at [424, 395] on span "Update" at bounding box center [427, 397] width 17 height 13
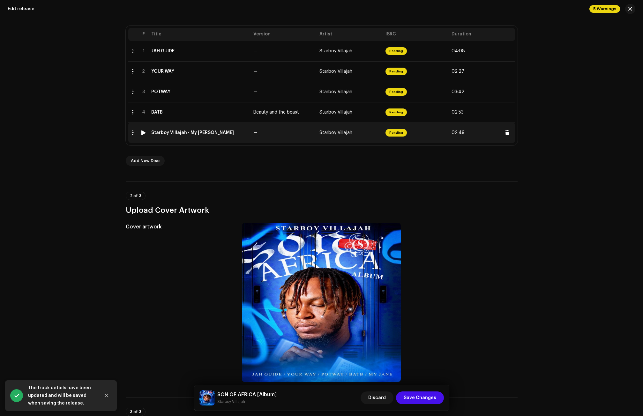
click at [198, 132] on div "Starboy Villajah - My Jane" at bounding box center [192, 132] width 83 height 5
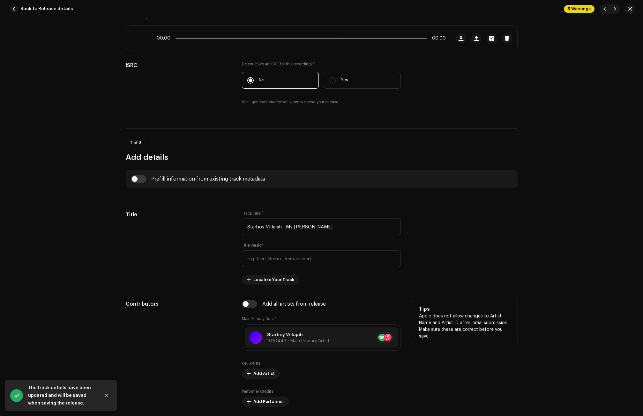
scroll to position [159, 0]
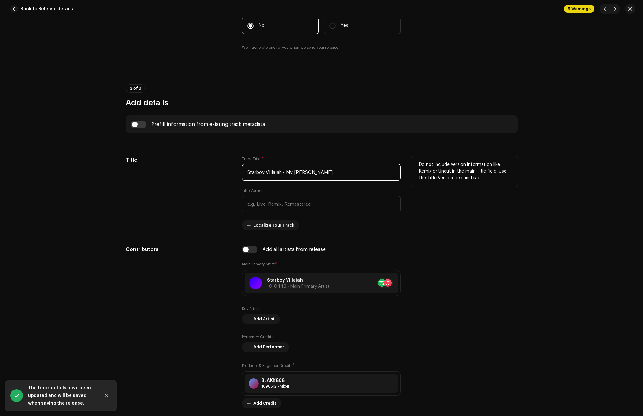
drag, startPoint x: 284, startPoint y: 172, endPoint x: 211, endPoint y: 172, distance: 73.7
click at [211, 172] on div "Title Track Title * Starboy Villajah - My Jane Title Version Localize Your Trac…" at bounding box center [322, 193] width 392 height 74
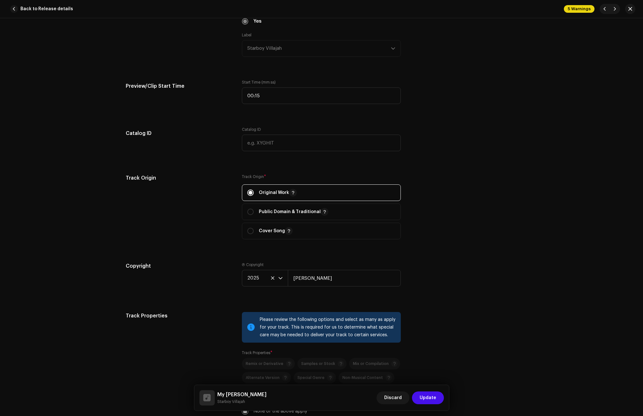
scroll to position [670, 0]
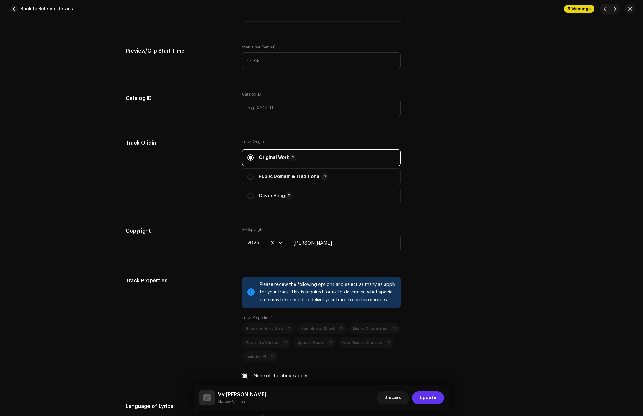
type input "My Jane"
click at [425, 394] on span "Update" at bounding box center [427, 397] width 17 height 13
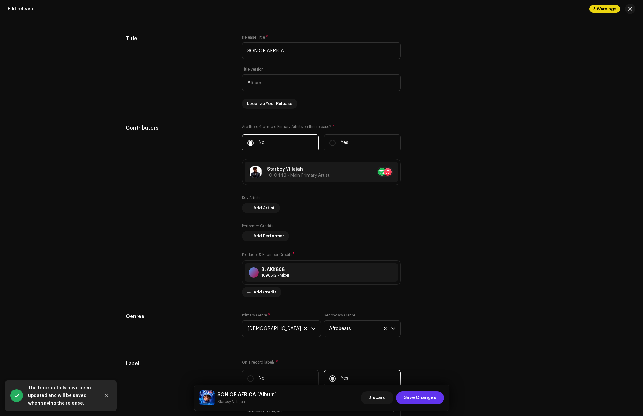
click at [421, 395] on span "Save Changes" at bounding box center [419, 397] width 33 height 13
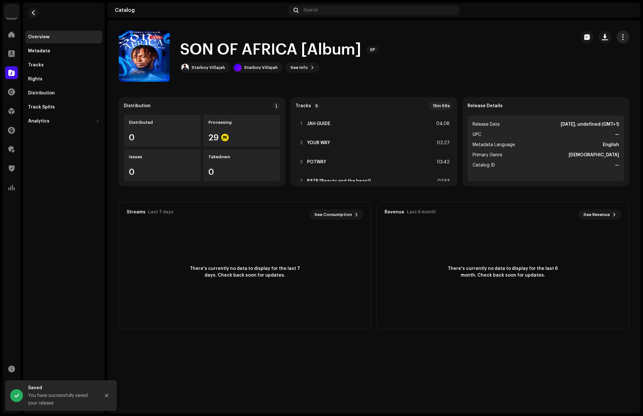
click at [621, 34] on span "button" at bounding box center [622, 36] width 6 height 5
click at [574, 64] on div "Edit" at bounding box center [593, 65] width 59 height 5
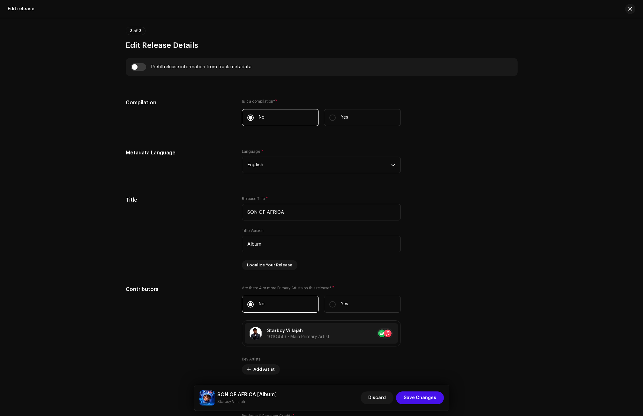
scroll to position [542, 0]
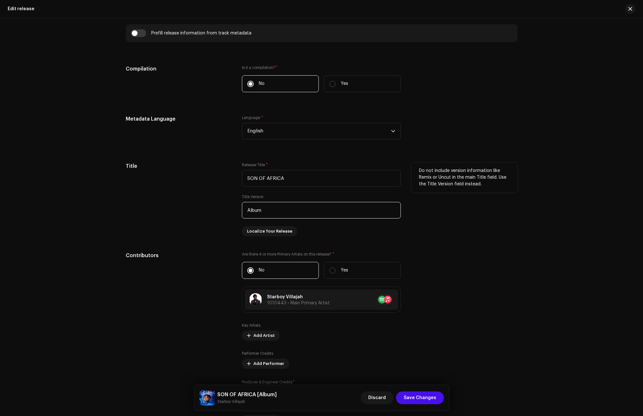
drag, startPoint x: 265, startPoint y: 211, endPoint x: 180, endPoint y: 212, distance: 85.2
click at [180, 212] on div "Title Release Title * SON OF AFRICA Title Version Album Localize Your Release D…" at bounding box center [322, 199] width 392 height 74
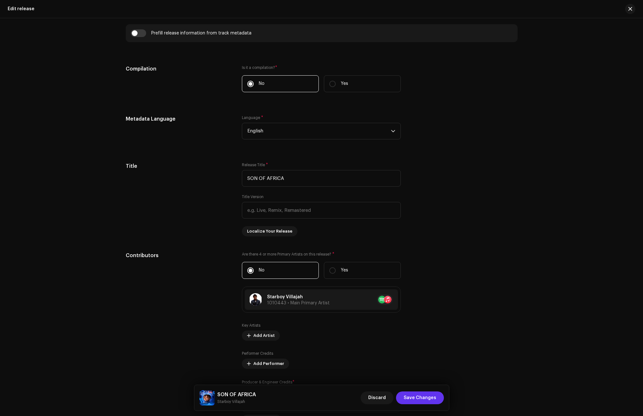
click at [418, 395] on span "Save Changes" at bounding box center [419, 397] width 33 height 13
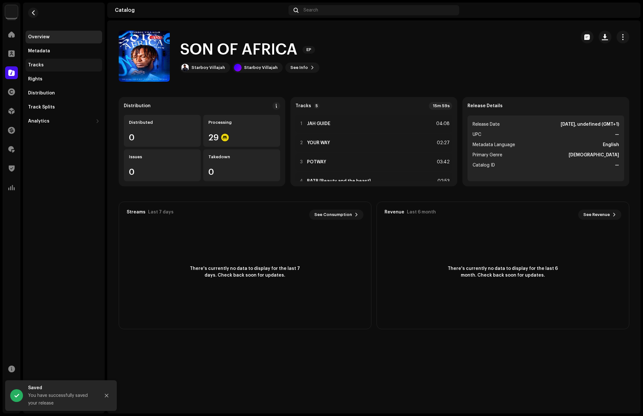
click at [47, 64] on div "Tracks" at bounding box center [63, 65] width 71 height 5
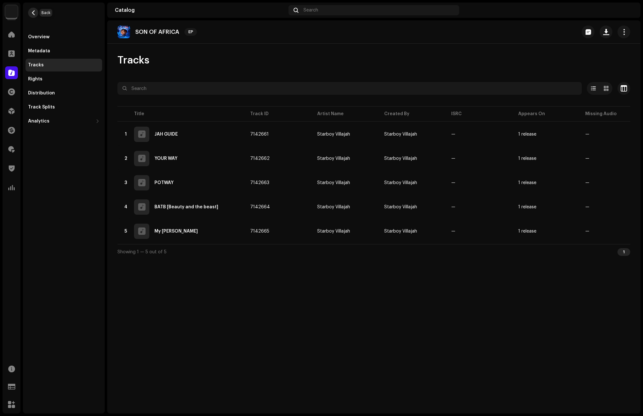
click at [33, 14] on span "button" at bounding box center [33, 12] width 5 height 5
click at [12, 35] on span at bounding box center [11, 34] width 6 height 5
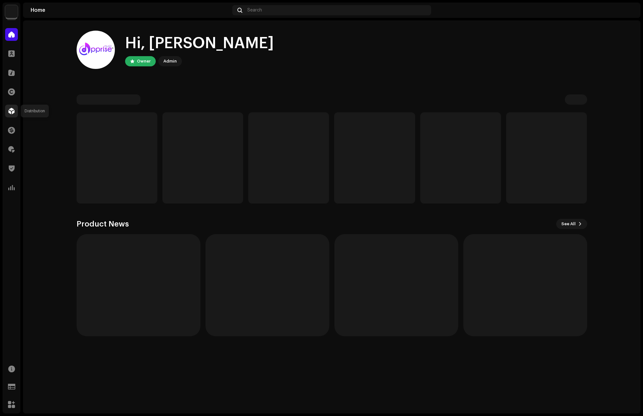
click at [9, 108] on span at bounding box center [11, 110] width 6 height 5
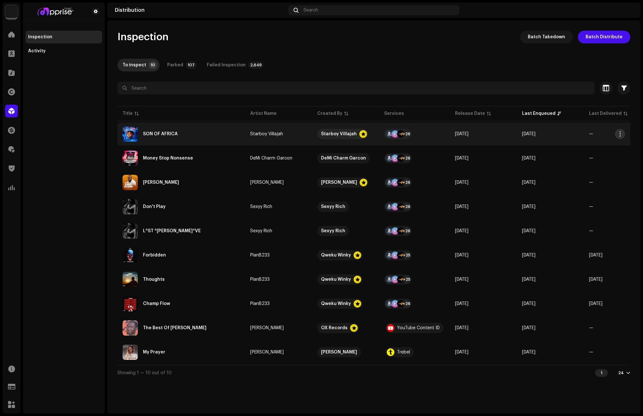
click at [617, 131] on button "button" at bounding box center [620, 134] width 10 height 10
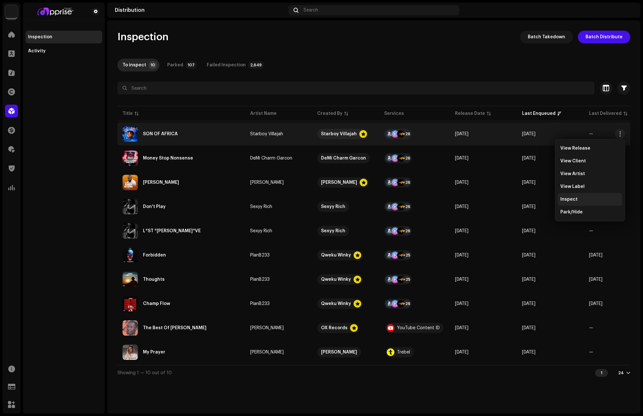
click at [572, 197] on span "Inspect" at bounding box center [568, 199] width 17 height 5
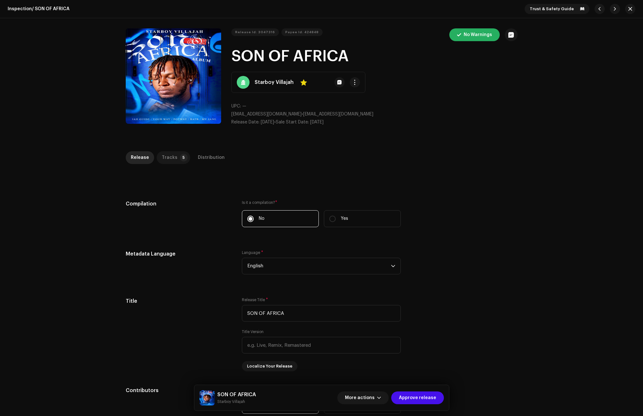
click at [162, 157] on div "Tracks" at bounding box center [170, 157] width 16 height 13
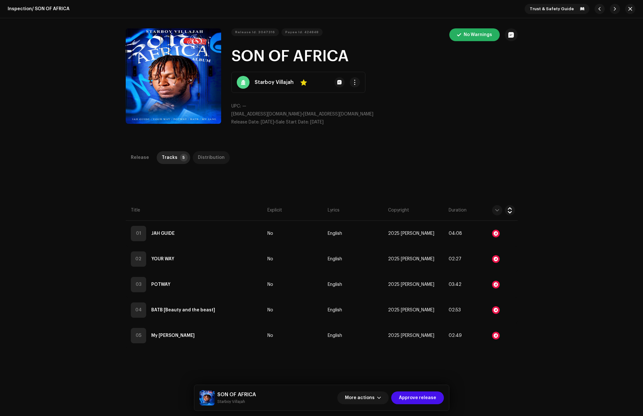
click at [211, 157] on div "Distribution" at bounding box center [211, 157] width 27 height 13
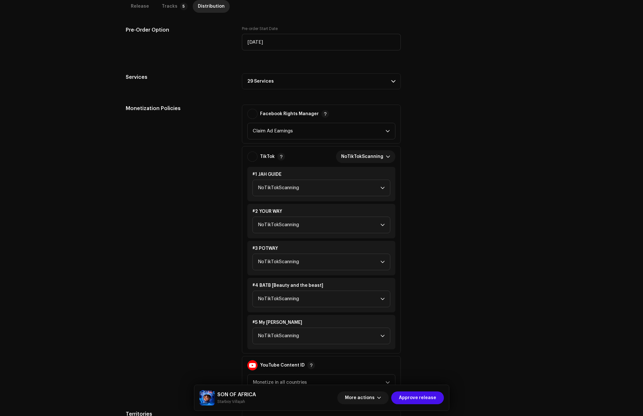
scroll to position [383, 0]
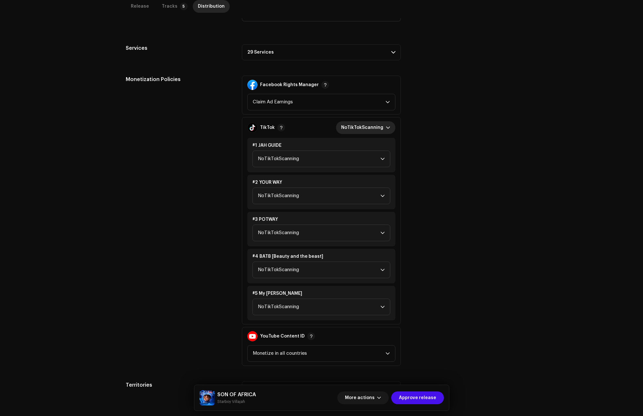
click at [353, 127] on span "NoTikTokScanning" at bounding box center [363, 127] width 45 height 13
click at [353, 169] on span "Monetize" at bounding box center [351, 169] width 21 height 6
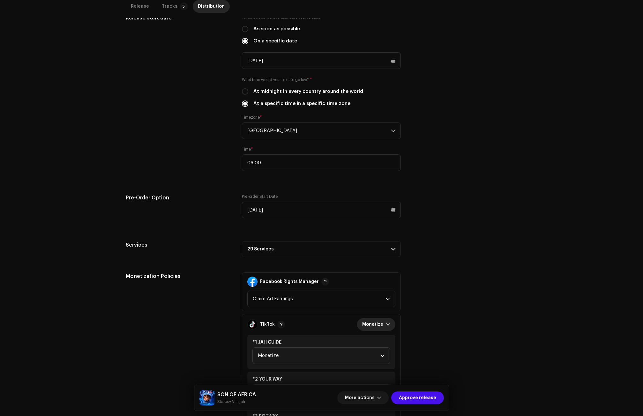
scroll to position [218, 0]
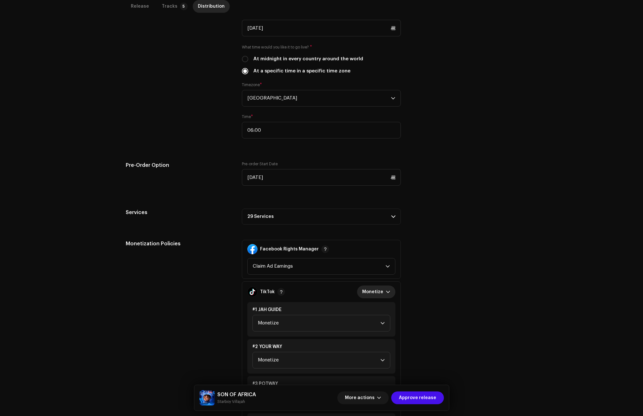
click at [286, 214] on p-accordion-header "29 Services" at bounding box center [321, 217] width 159 height 16
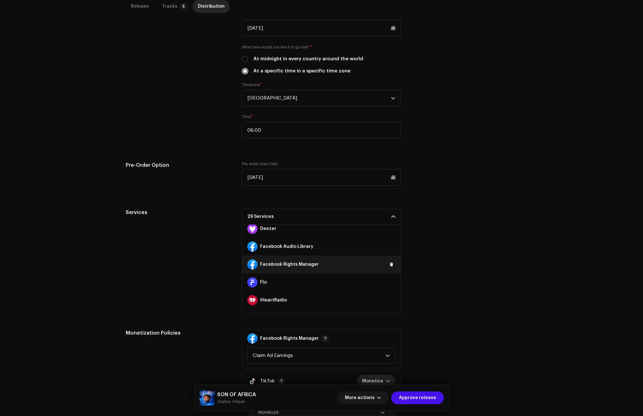
scroll to position [96, 0]
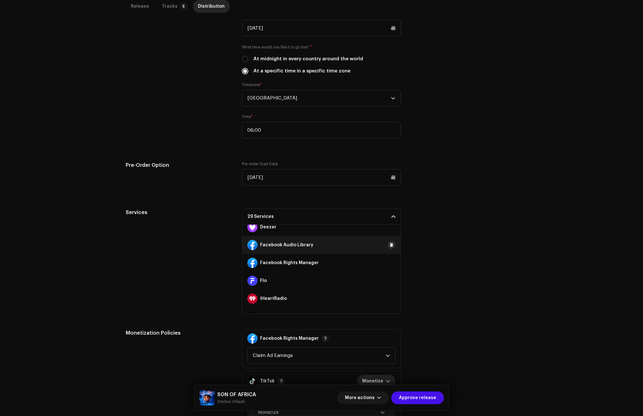
click at [388, 246] on button at bounding box center [392, 245] width 8 height 8
click at [390, 261] on span at bounding box center [391, 262] width 4 height 5
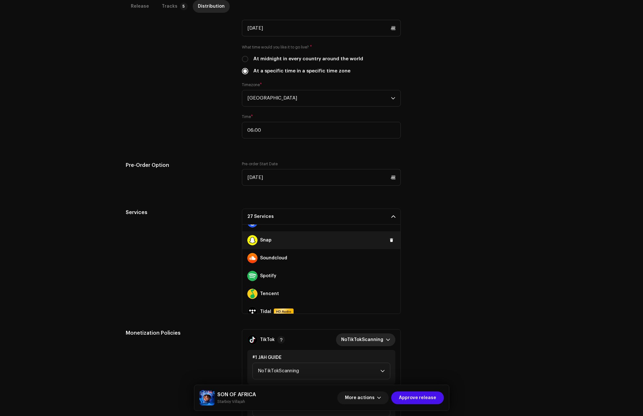
scroll to position [351, 0]
click at [389, 238] on span at bounding box center [391, 239] width 4 height 5
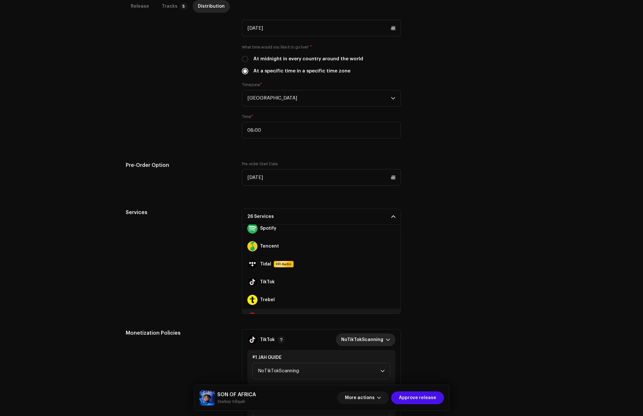
scroll to position [415, 0]
click at [389, 301] on span at bounding box center [391, 301] width 4 height 5
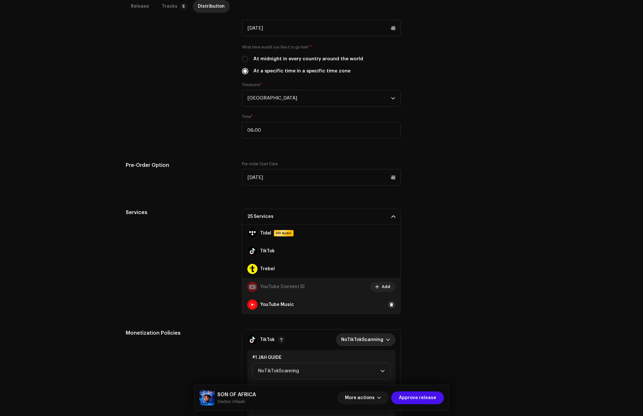
click at [389, 304] on span at bounding box center [391, 304] width 4 height 5
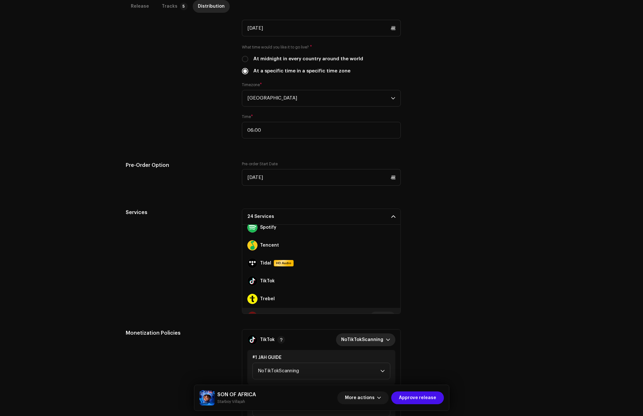
scroll to position [397, 0]
click at [389, 284] on span at bounding box center [391, 282] width 4 height 5
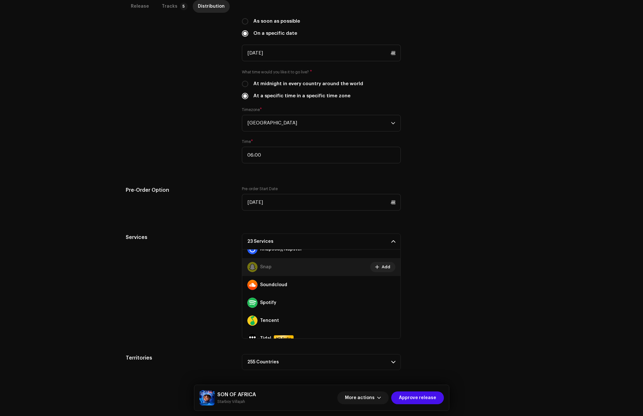
scroll to position [351, 0]
click at [389, 302] on span at bounding box center [391, 300] width 4 height 5
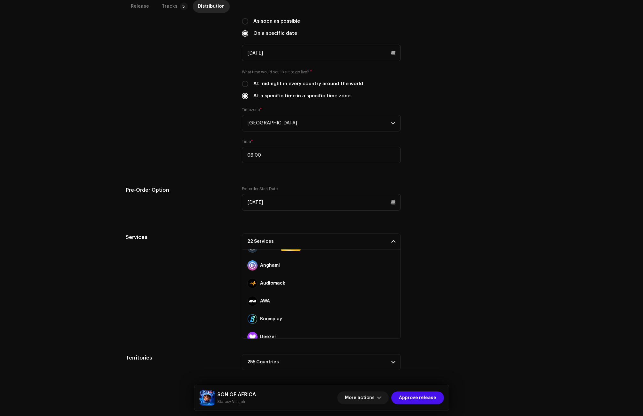
scroll to position [0, 0]
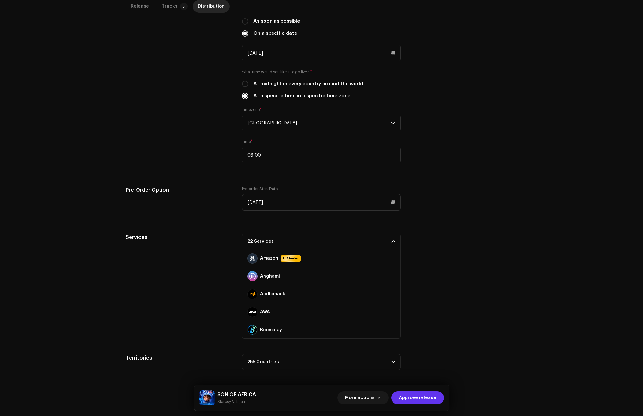
click at [418, 397] on span "Approve release" at bounding box center [417, 397] width 37 height 13
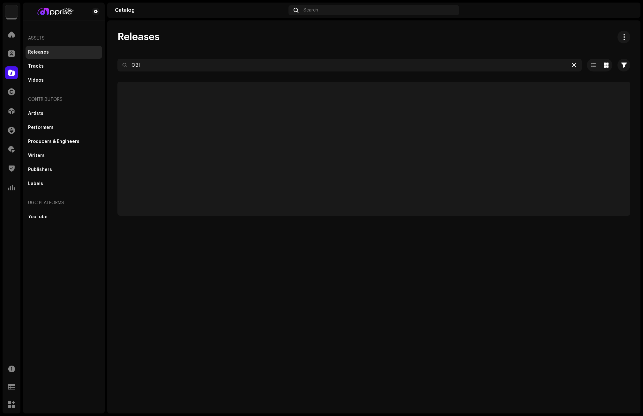
click at [573, 62] on div at bounding box center [574, 65] width 8 height 8
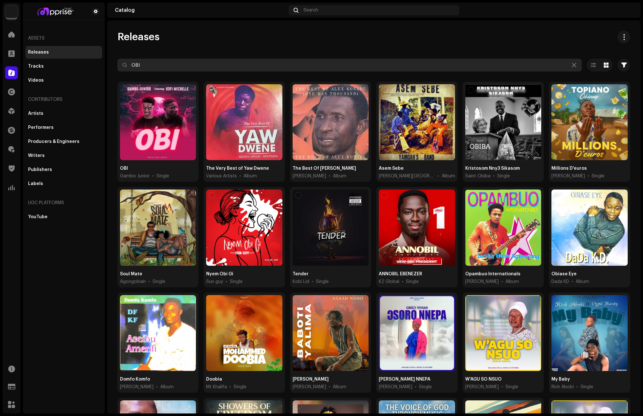
click at [574, 65] on input "OBI" at bounding box center [349, 65] width 464 height 13
click at [572, 63] on icon at bounding box center [574, 65] width 4 height 5
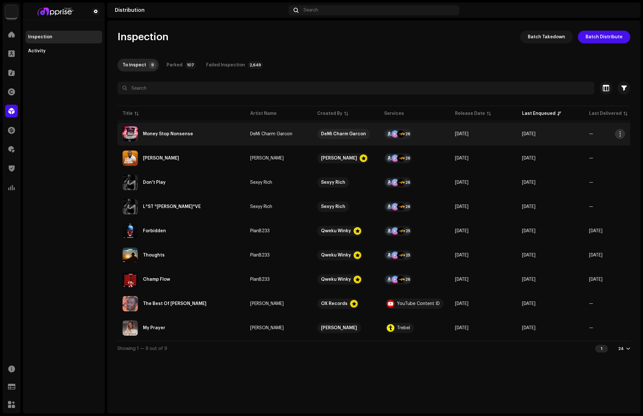
click at [620, 131] on button "button" at bounding box center [620, 134] width 10 height 10
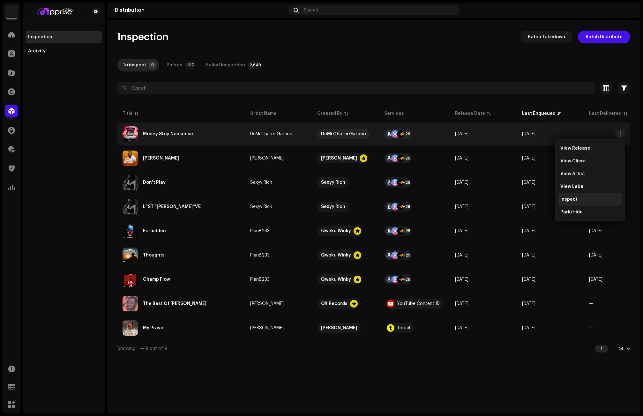
click at [580, 200] on div "Inspect" at bounding box center [589, 199] width 59 height 5
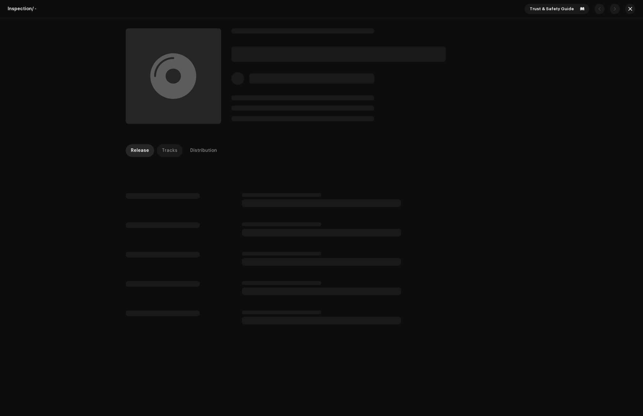
click at [170, 147] on div "Tracks" at bounding box center [170, 150] width 16 height 13
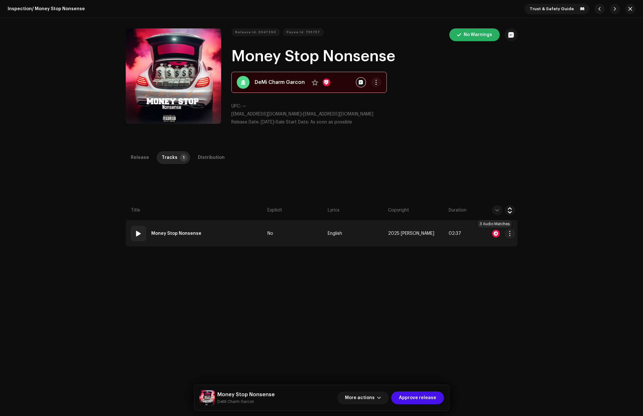
click at [494, 232] on div at bounding box center [496, 234] width 8 height 8
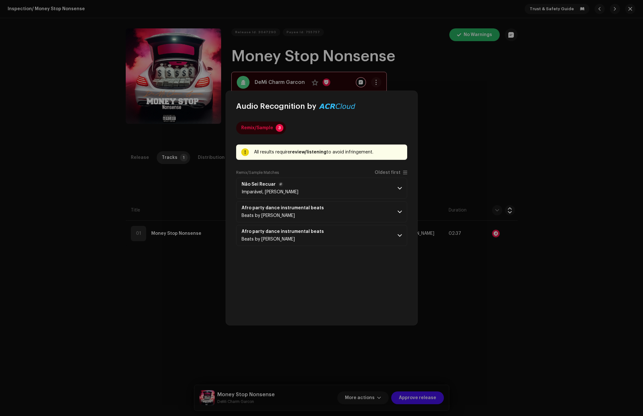
click at [402, 188] on p-accordion-header "Não Sei Recuar Imparável, [PERSON_NAME]" at bounding box center [321, 188] width 171 height 21
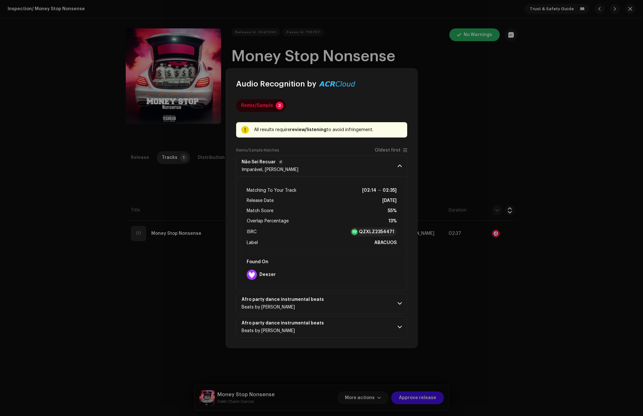
click at [401, 166] on span at bounding box center [399, 165] width 4 height 5
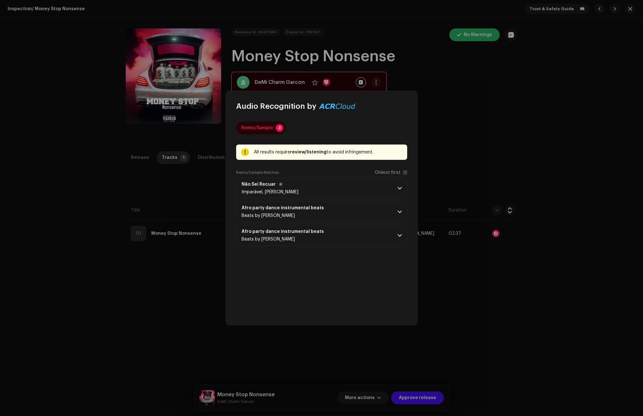
click at [402, 187] on p-accordion-header "Não Sei Recuar Imparável, [PERSON_NAME]" at bounding box center [321, 188] width 171 height 21
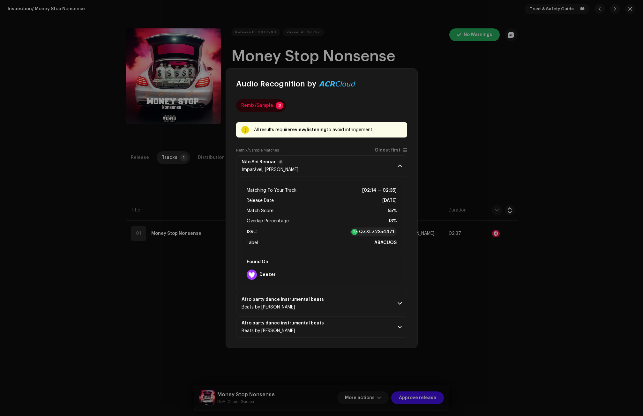
click at [400, 166] on span at bounding box center [399, 165] width 4 height 5
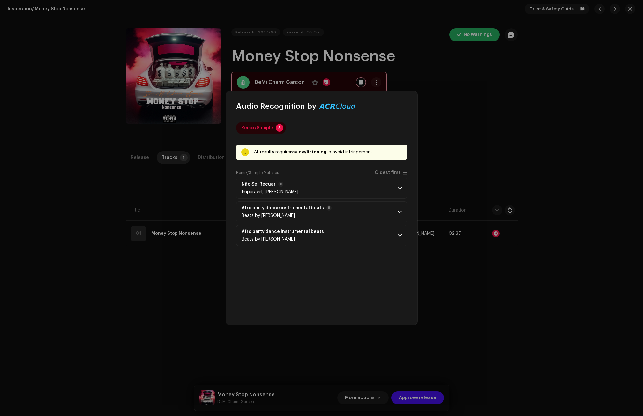
click at [402, 212] on p-accordion-header "Afro party dance instrumental beats Beats by [PERSON_NAME]" at bounding box center [321, 211] width 171 height 21
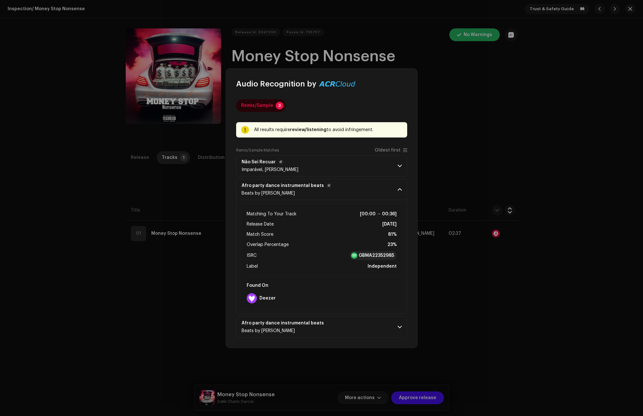
click at [401, 191] on span at bounding box center [399, 189] width 4 height 5
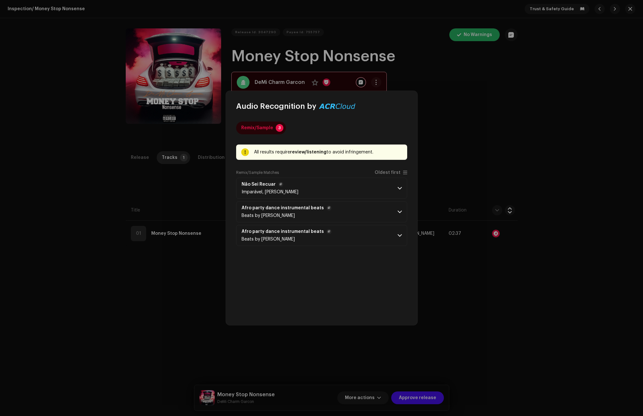
click at [400, 233] on p-accordion-header "Afro party dance instrumental beats Beats by [PERSON_NAME]" at bounding box center [321, 235] width 171 height 21
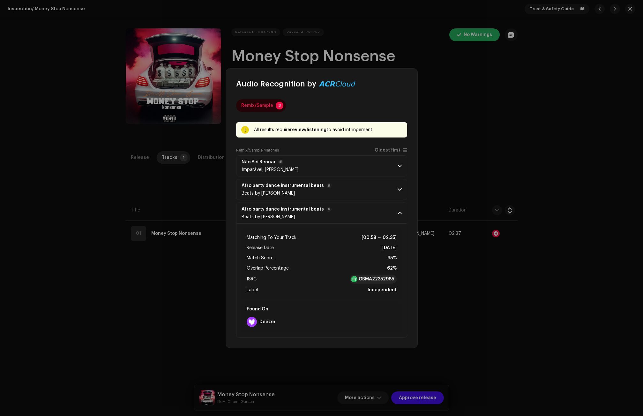
click at [399, 214] on span at bounding box center [399, 213] width 4 height 5
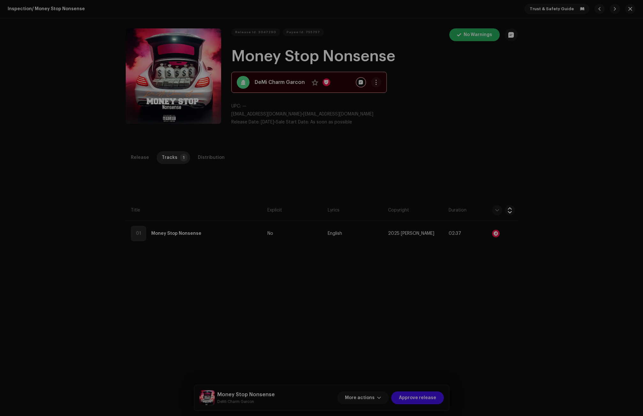
click at [469, 140] on div "Audio Recognition by Remix/Sample 3 All results require review/listening to avo…" at bounding box center [321, 208] width 643 height 416
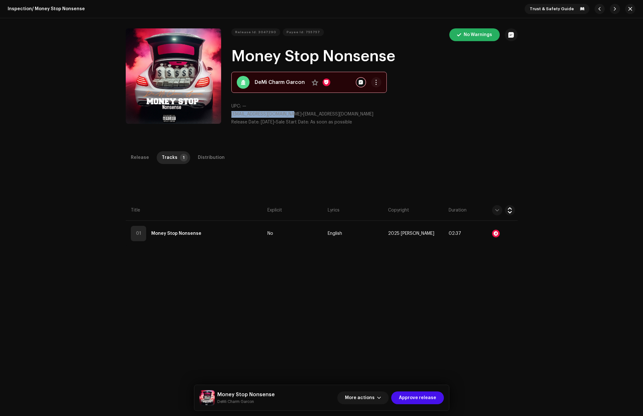
drag, startPoint x: 294, startPoint y: 114, endPoint x: 228, endPoint y: 115, distance: 66.7
click at [228, 115] on div "Release Id: 3047290 Payee Id: 755757 No Warnings Money Stop Nonsense DeMi Charm…" at bounding box center [322, 79] width 392 height 102
copy span "[EMAIL_ADDRESS][DOMAIN_NAME]"
click at [506, 122] on p "Release Date: [DATE] • Sale Start Date: As soon as possible" at bounding box center [374, 122] width 286 height 7
click at [627, 6] on button "button" at bounding box center [630, 9] width 10 height 10
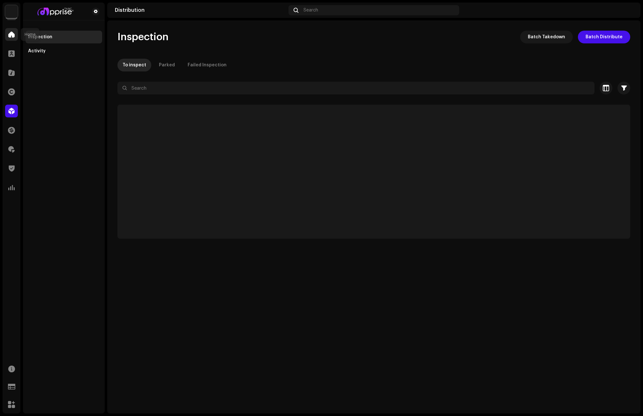
click at [13, 37] on span at bounding box center [11, 34] width 6 height 5
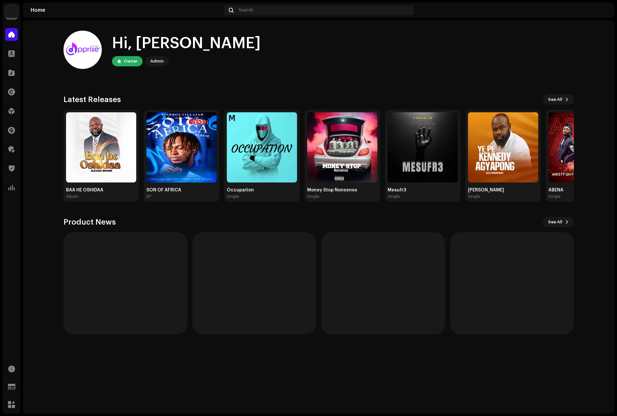
click at [322, 71] on home-user "Hi, [PERSON_NAME] Owner Admin" at bounding box center [318, 55] width 510 height 48
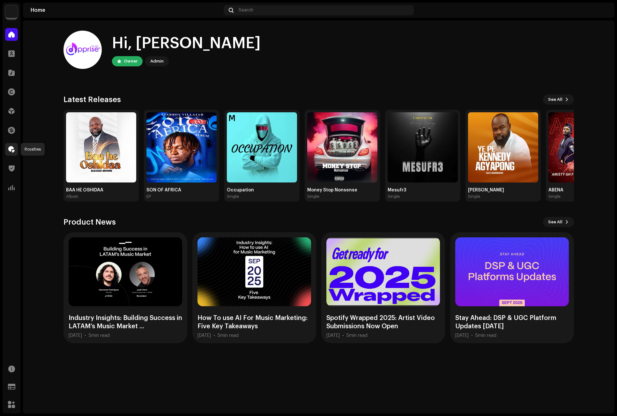
click at [12, 152] on span at bounding box center [11, 149] width 6 height 5
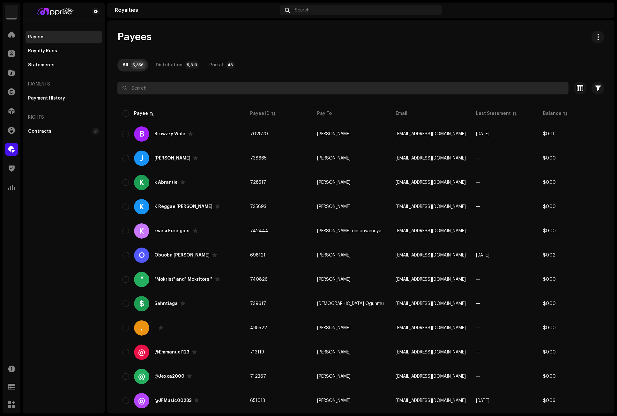
paste input "Freedomhype"
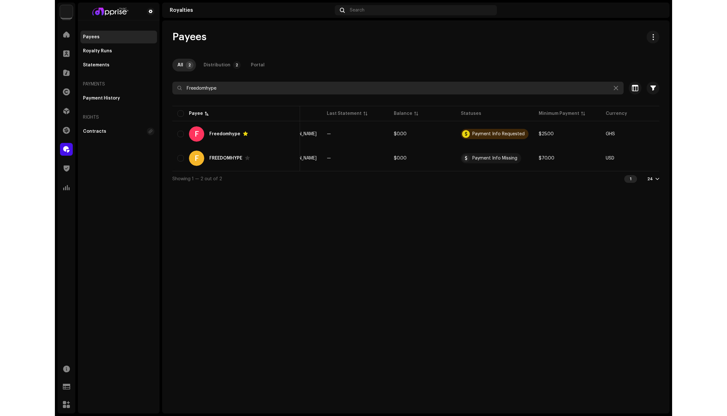
scroll to position [0, 204]
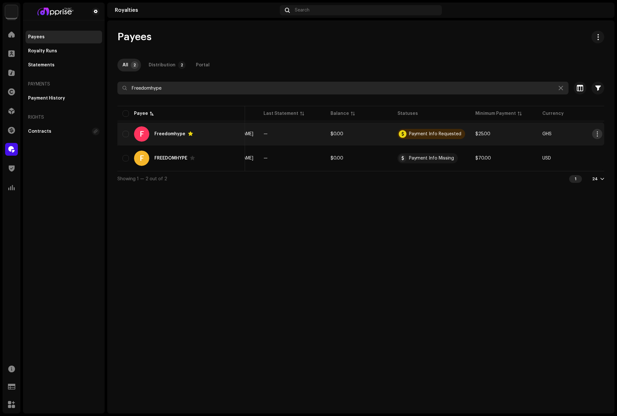
type input "Freedomhype"
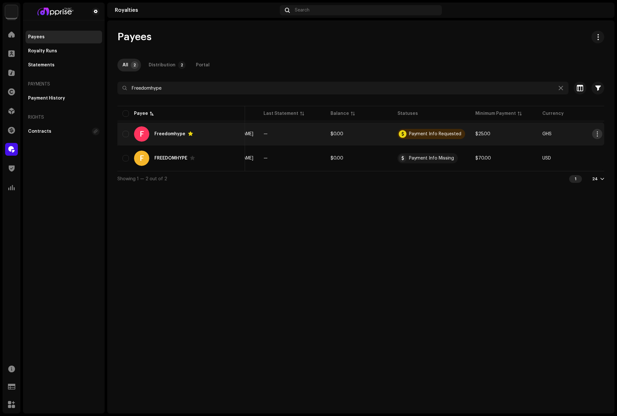
click at [592, 131] on button "button" at bounding box center [597, 134] width 10 height 10
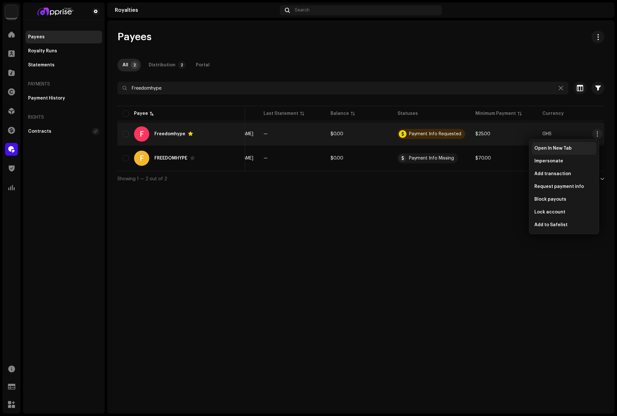
click at [537, 147] on span "Open In New Tab" at bounding box center [552, 148] width 37 height 5
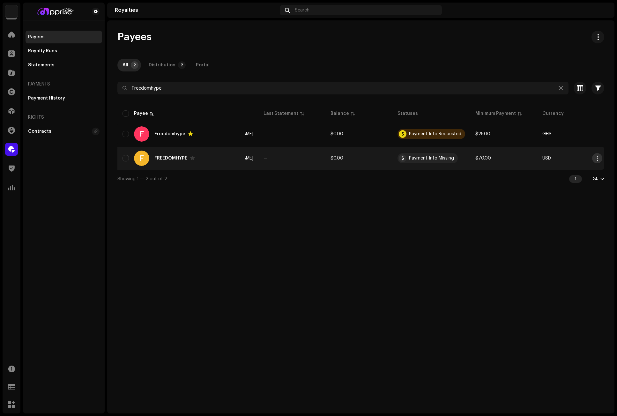
click at [595, 159] on span "button" at bounding box center [597, 158] width 5 height 5
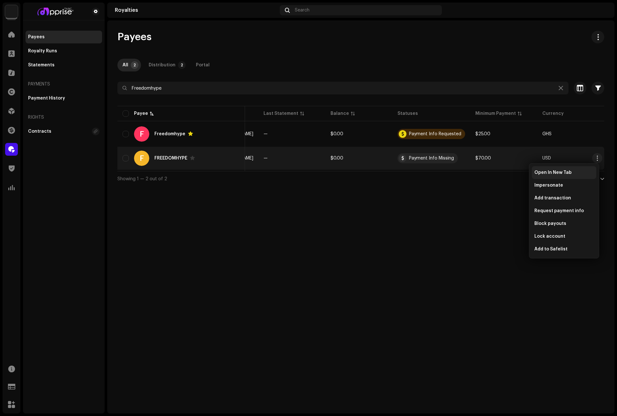
click at [552, 172] on span "Open In New Tab" at bounding box center [552, 172] width 37 height 5
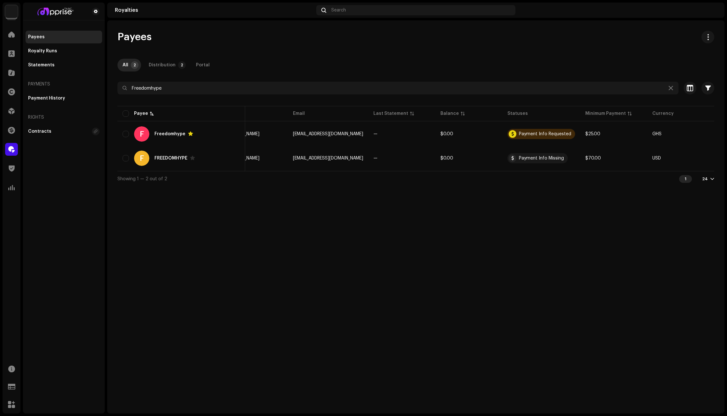
scroll to position [0, 94]
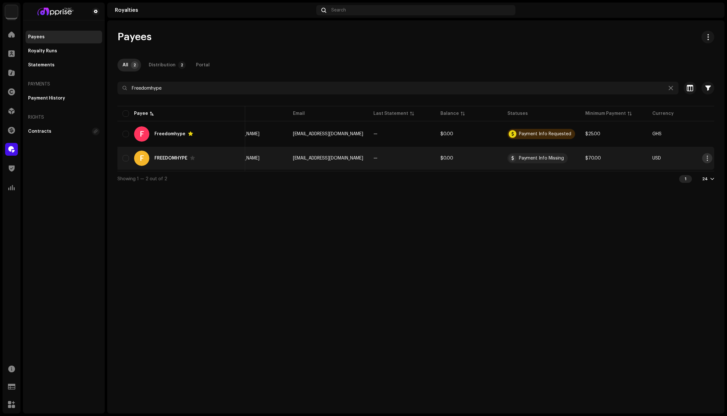
click at [642, 160] on span "button" at bounding box center [707, 158] width 5 height 5
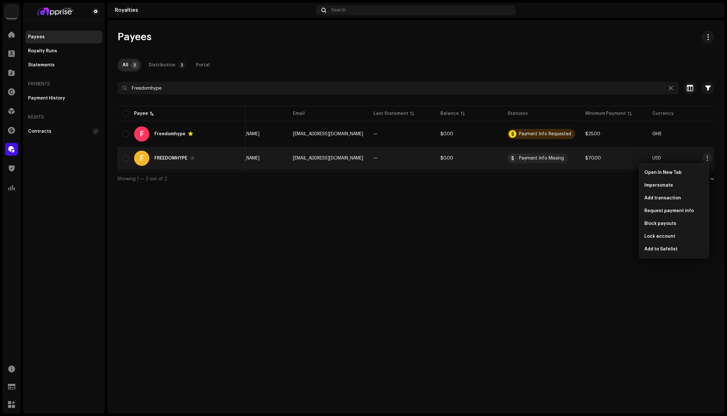
click at [595, 190] on div "Payees All 2 Distribution 2 Portal Freedomhype Selected 0 Select all 2 Options …" at bounding box center [415, 216] width 617 height 393
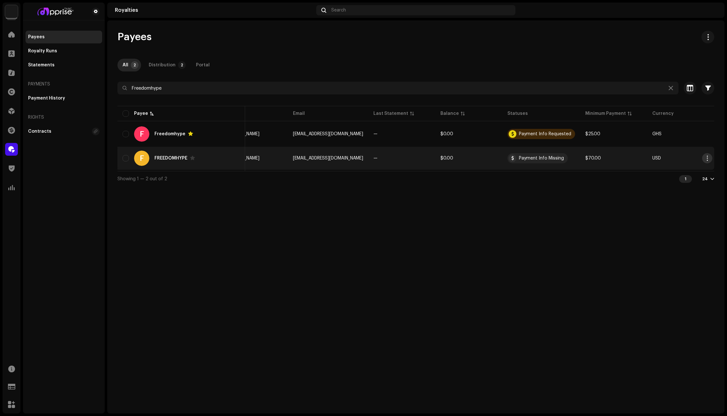
click at [642, 158] on span "button" at bounding box center [707, 158] width 5 height 5
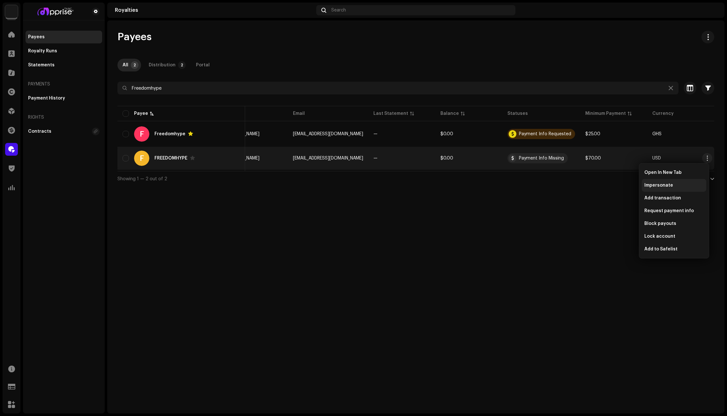
click at [642, 184] on span "Impersonate" at bounding box center [658, 185] width 29 height 5
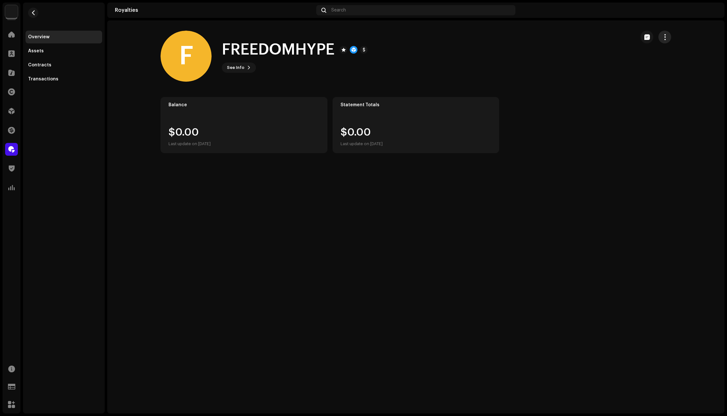
drag, startPoint x: 666, startPoint y: 31, endPoint x: 665, endPoint y: 35, distance: 4.7
click at [665, 33] on button "button" at bounding box center [664, 37] width 13 height 13
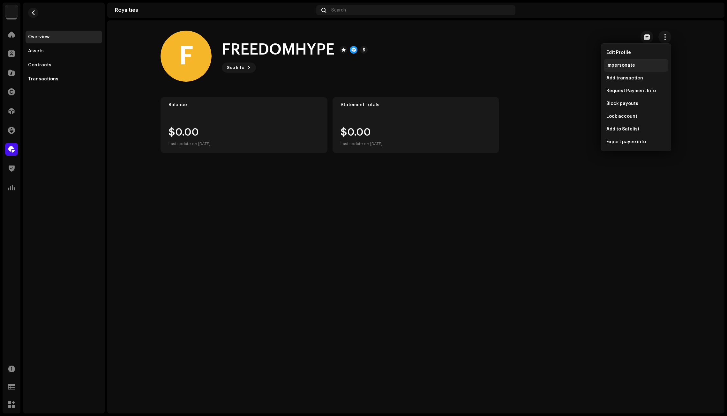
click at [617, 65] on span "Impersonate" at bounding box center [620, 65] width 29 height 5
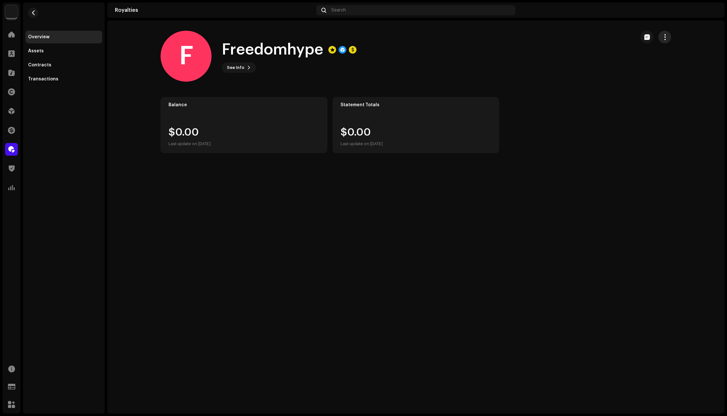
click at [667, 37] on span "button" at bounding box center [665, 36] width 6 height 5
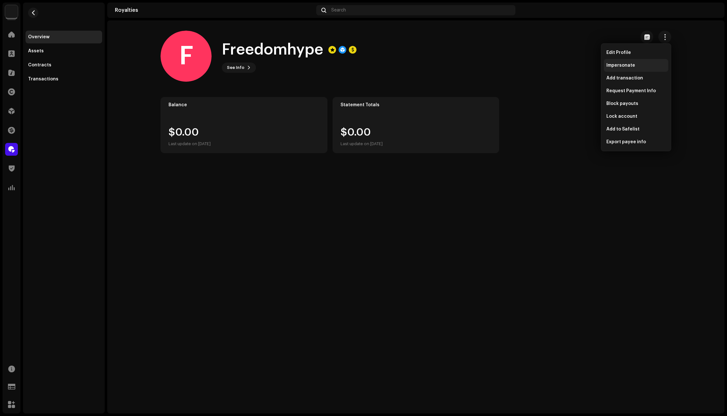
click at [616, 64] on span "Impersonate" at bounding box center [620, 65] width 29 height 5
